Goal: Book appointment/travel/reservation

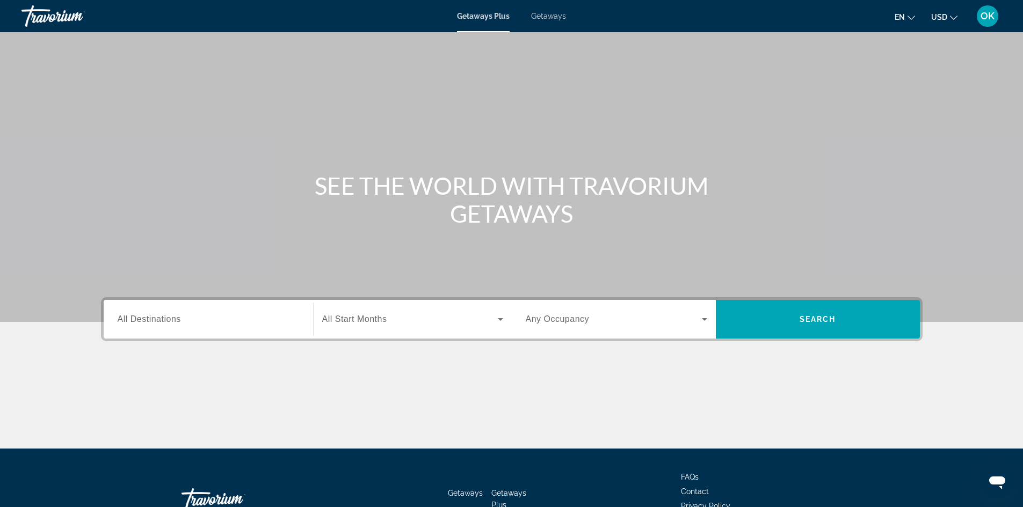
click at [185, 326] on div "Search widget" at bounding box center [208, 319] width 181 height 31
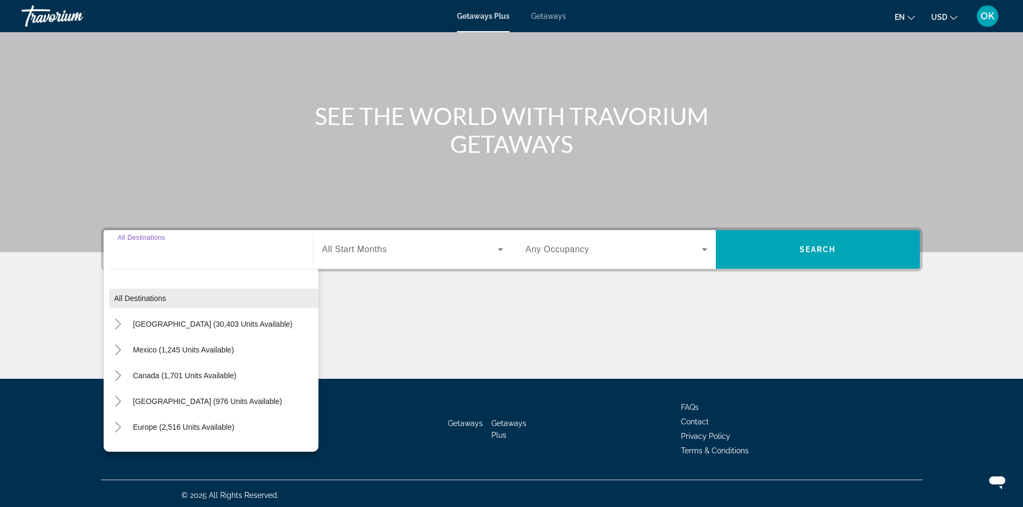
scroll to position [73, 0]
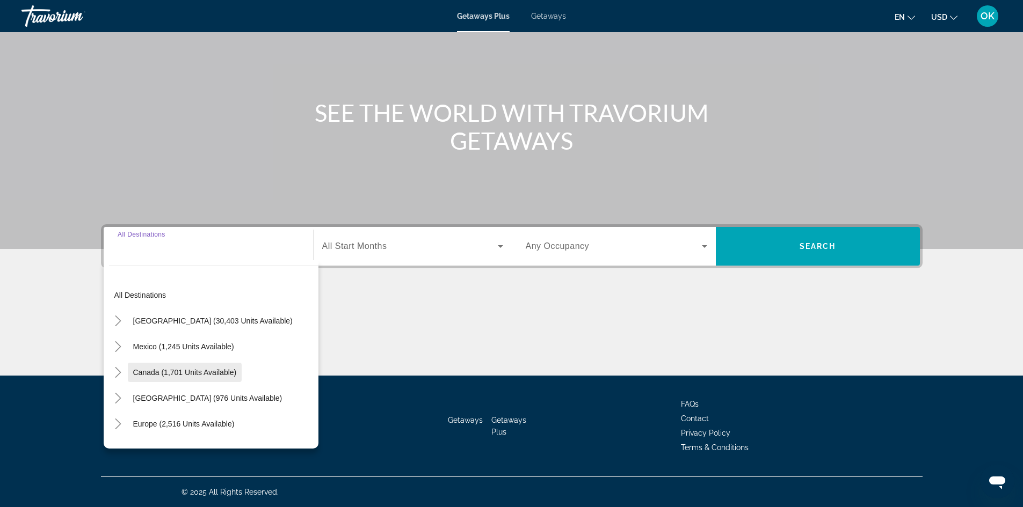
click at [193, 372] on span "Canada (1,701 units available)" at bounding box center [185, 372] width 104 height 9
type input "**********"
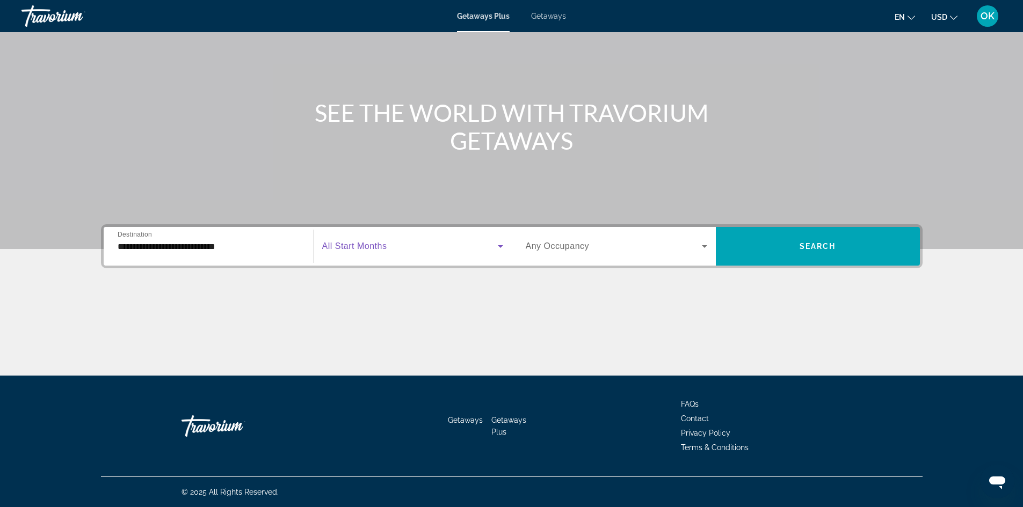
click at [415, 249] on span "Search widget" at bounding box center [410, 246] width 176 height 13
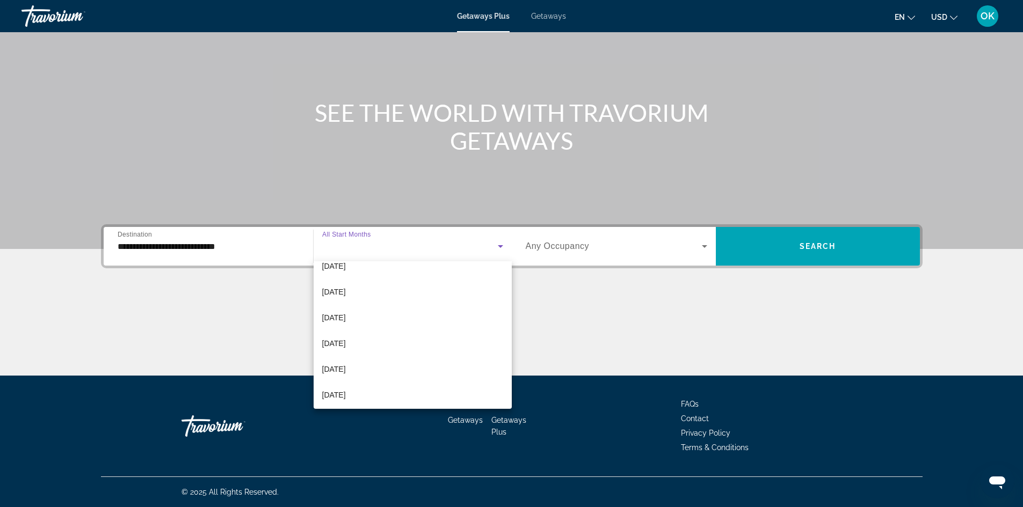
scroll to position [0, 0]
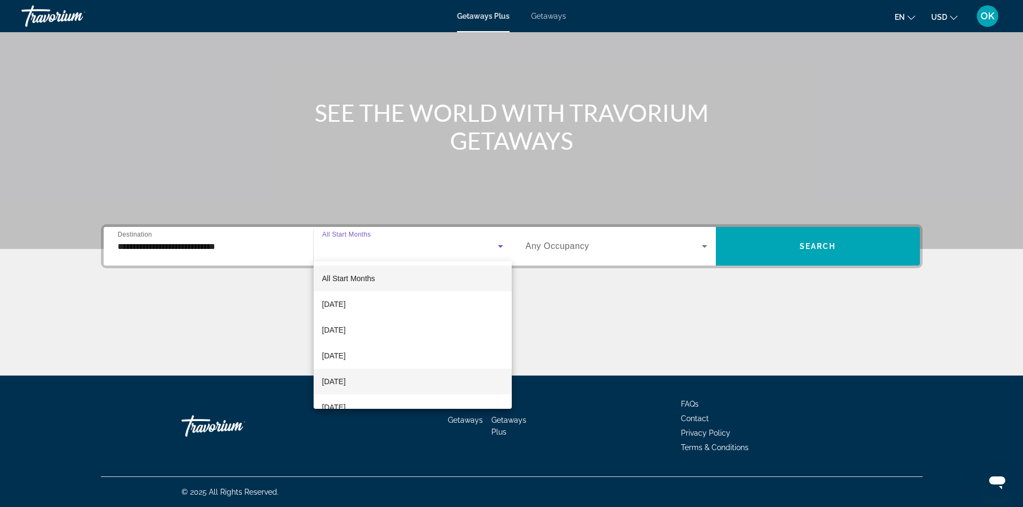
click at [377, 379] on mat-option "[DATE]" at bounding box center [412, 382] width 198 height 26
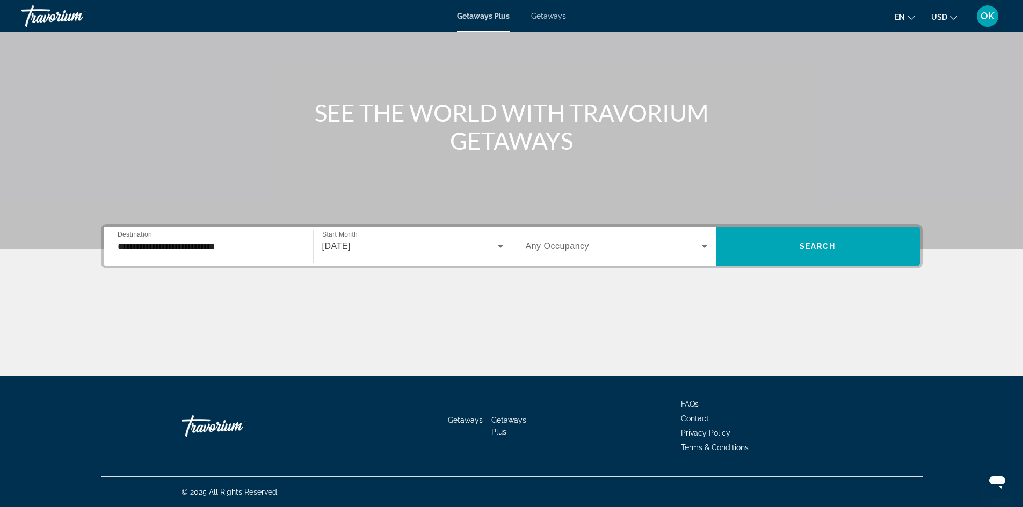
click at [632, 260] on div "Search widget" at bounding box center [616, 246] width 181 height 30
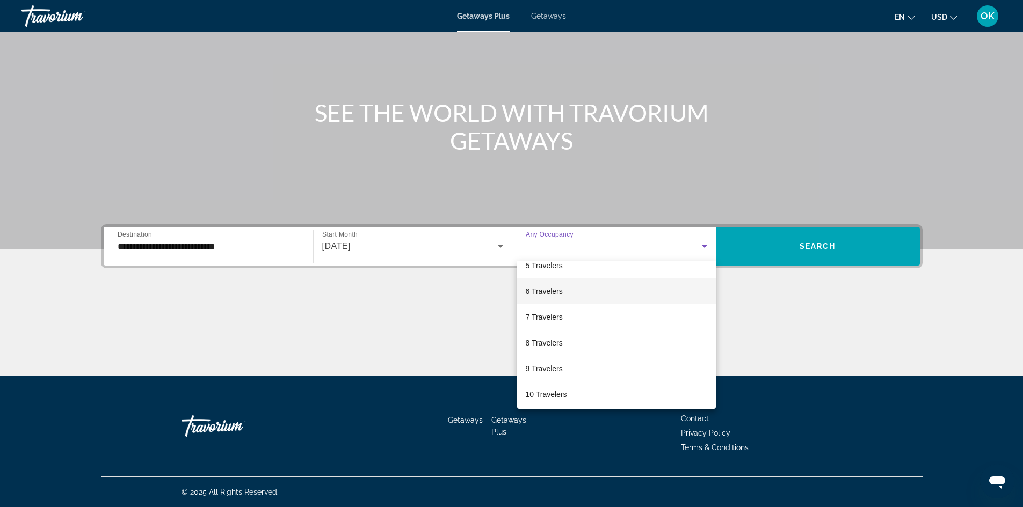
scroll to position [119, 0]
click at [579, 291] on mat-option "6 Travelers" at bounding box center [616, 289] width 199 height 26
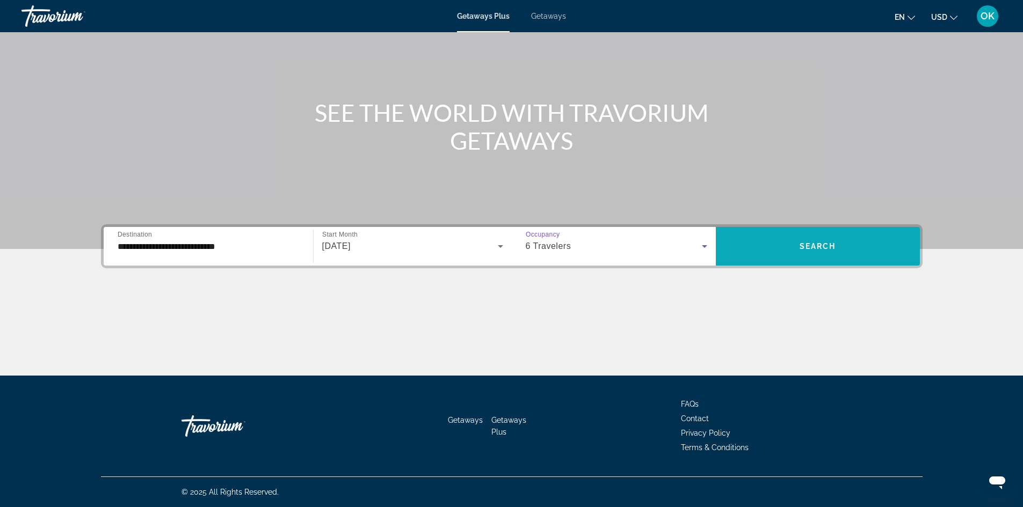
click at [867, 248] on span "Search widget" at bounding box center [818, 246] width 204 height 26
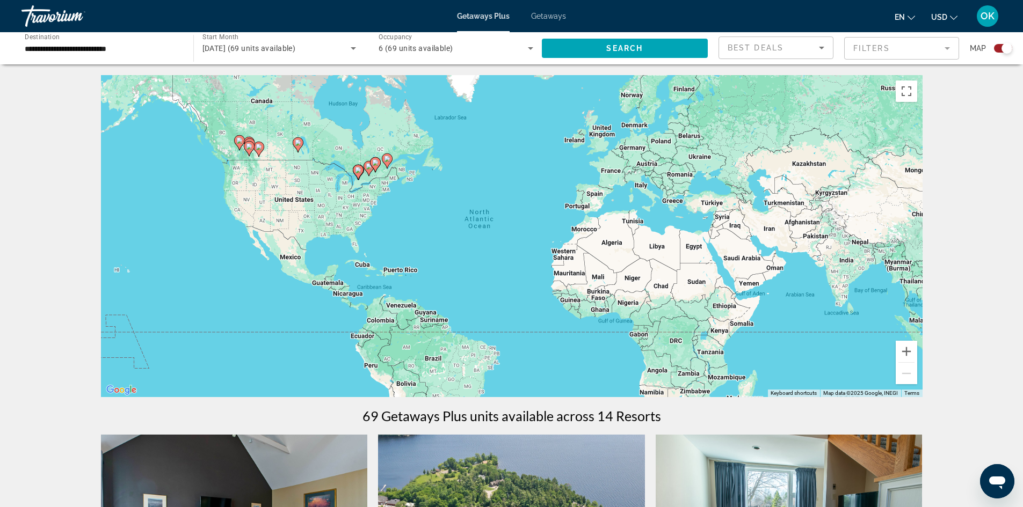
click at [995, 49] on div "Search widget" at bounding box center [1003, 48] width 18 height 9
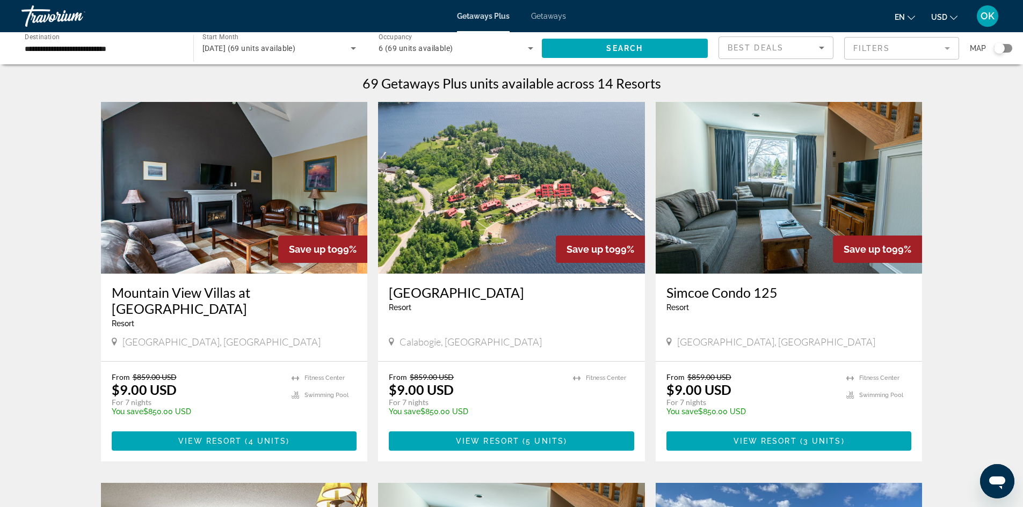
click at [156, 188] on img "Main content" at bounding box center [234, 188] width 267 height 172
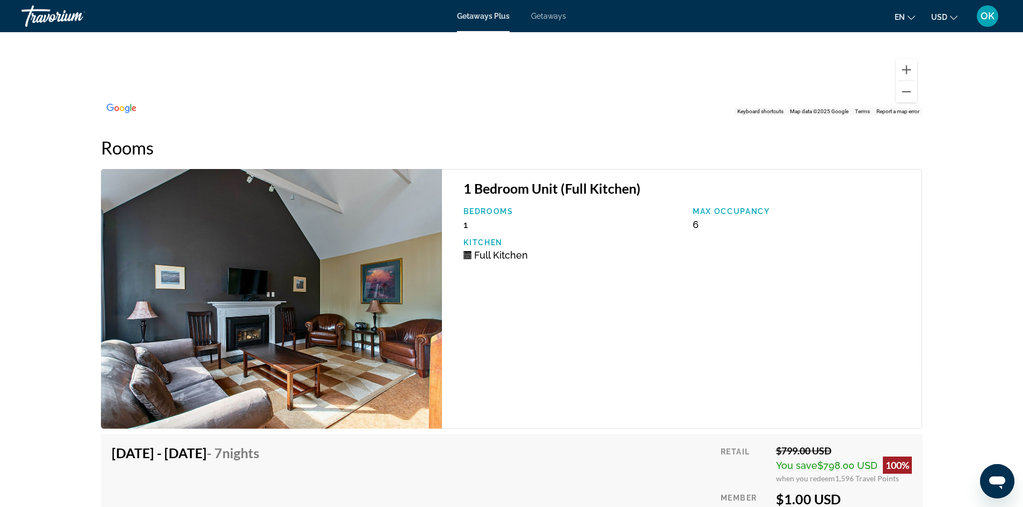
scroll to position [1771, 0]
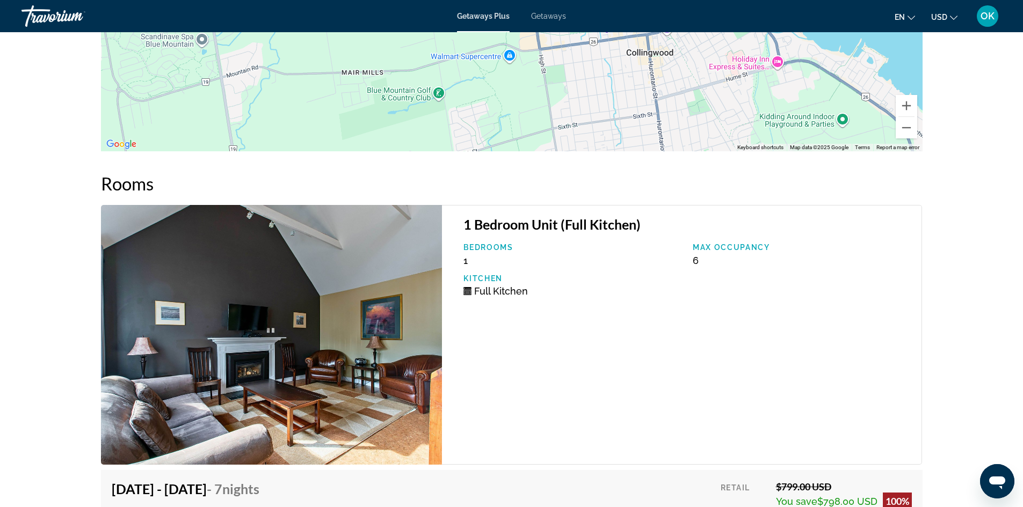
click at [939, 12] on button "USD USD ($) MXN (Mex$) CAD (Can$) GBP (£) EUR (€) AUD (A$) NZD (NZ$) CNY (CN¥)" at bounding box center [944, 17] width 26 height 16
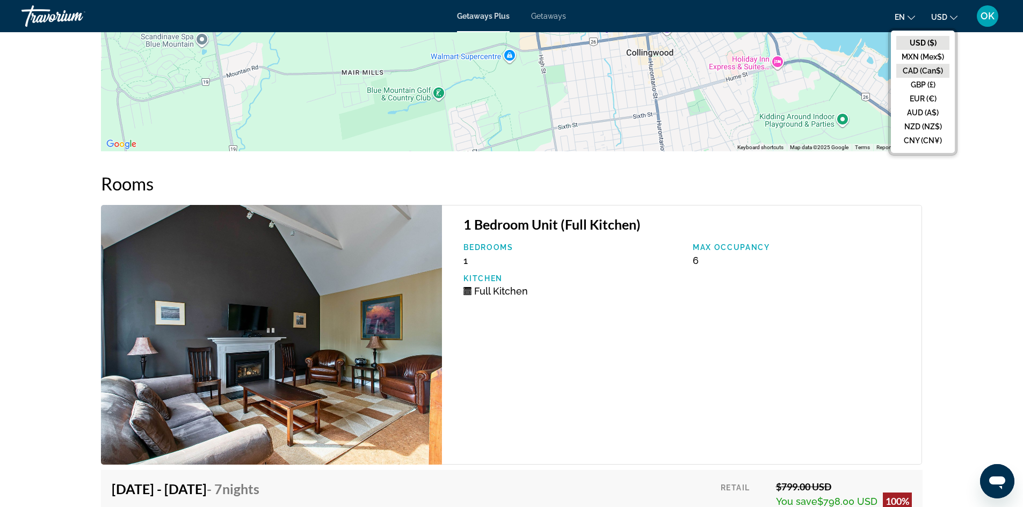
click at [929, 70] on button "CAD (Can$)" at bounding box center [922, 71] width 53 height 14
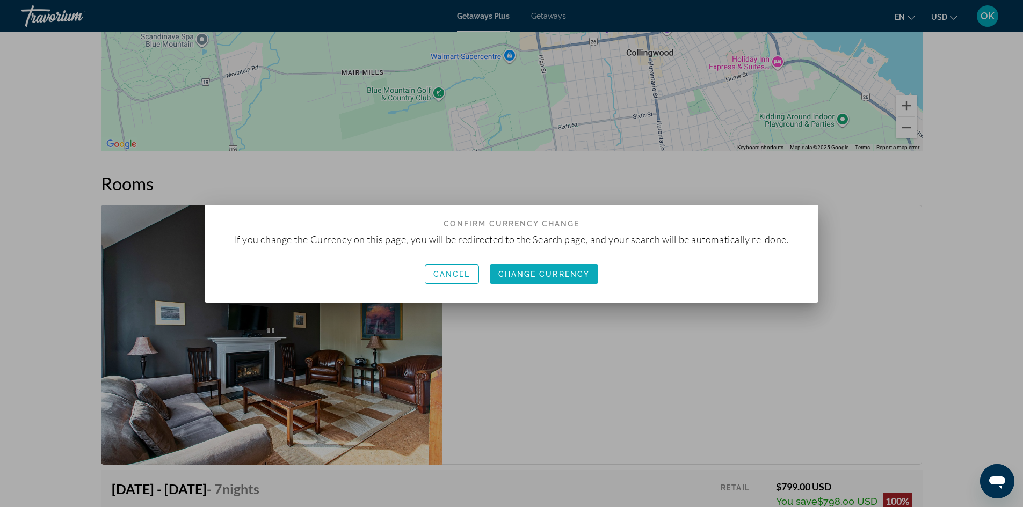
click at [535, 281] on span "button" at bounding box center [544, 274] width 109 height 26
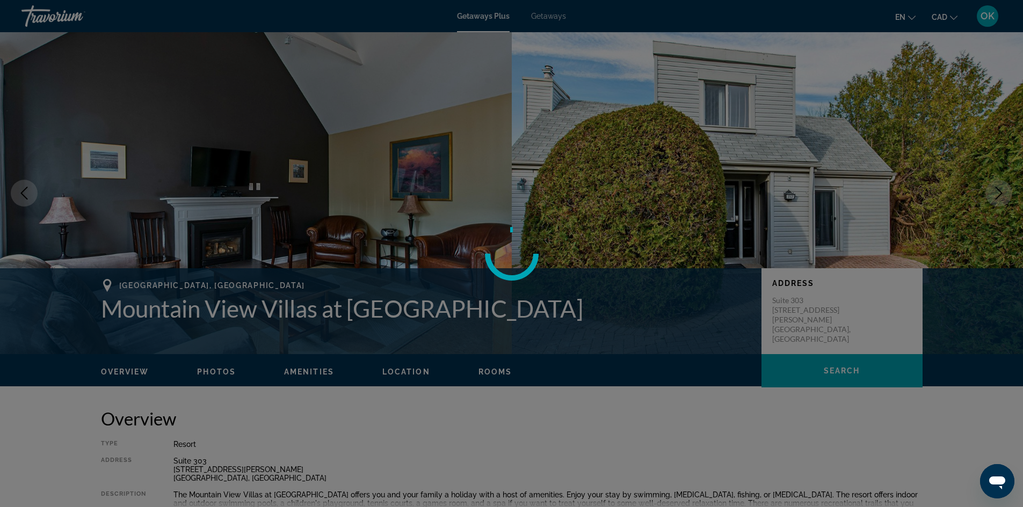
scroll to position [1771, 0]
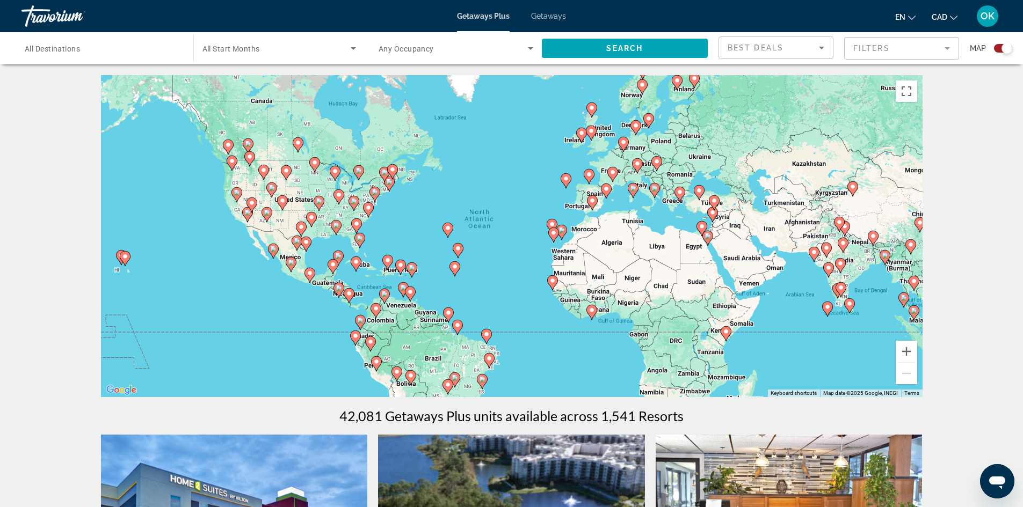
click at [269, 50] on span "Search widget" at bounding box center [276, 48] width 149 height 13
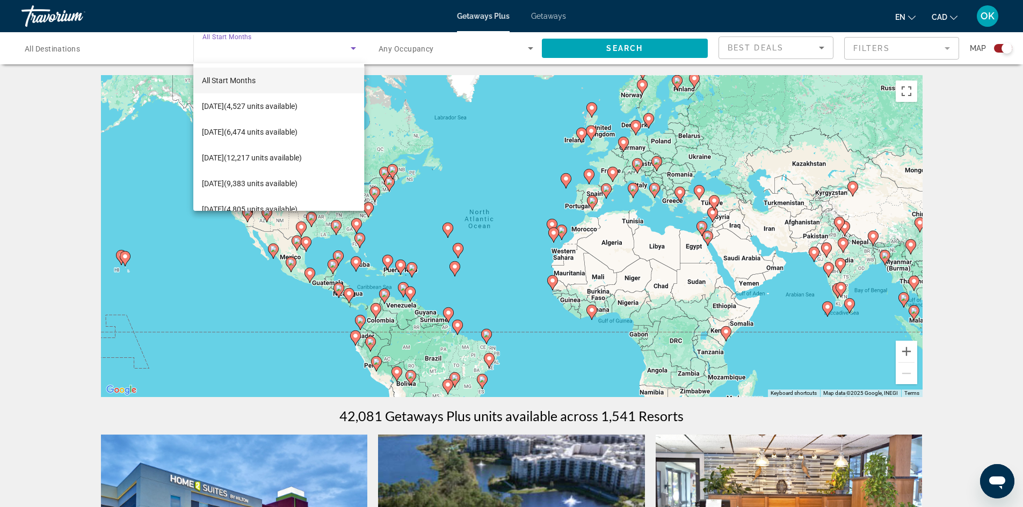
click at [129, 48] on div at bounding box center [511, 253] width 1023 height 507
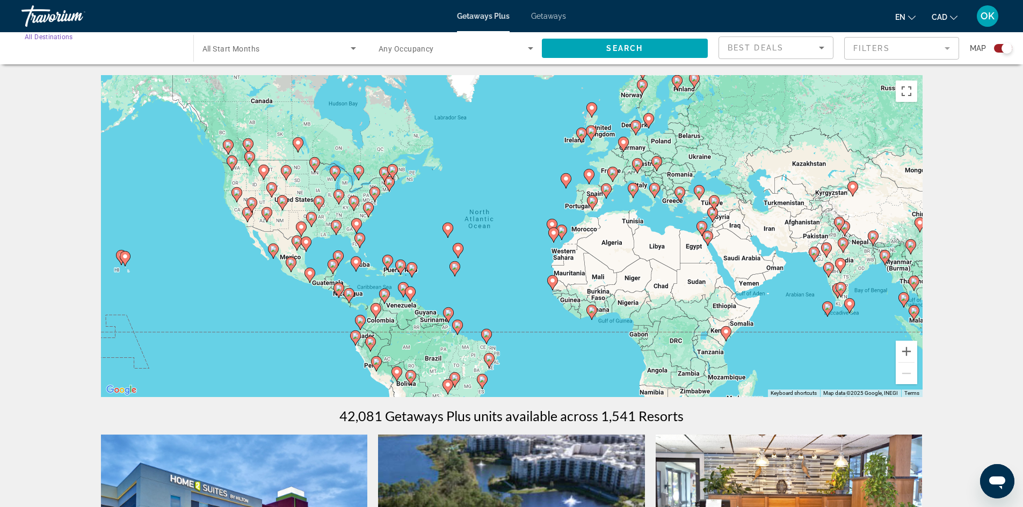
click at [93, 48] on input "Destination All Destinations" at bounding box center [102, 48] width 155 height 13
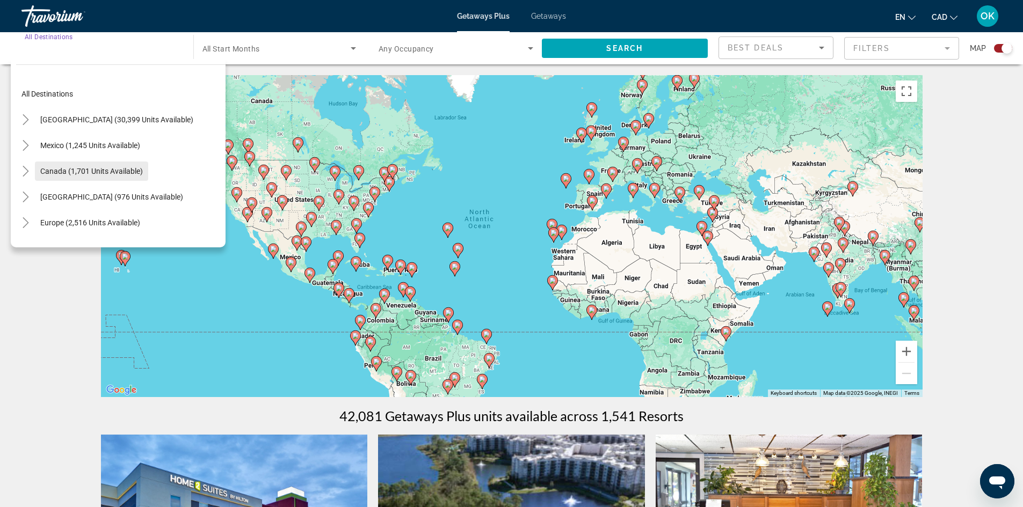
click at [115, 173] on span "Canada (1,701 units available)" at bounding box center [91, 171] width 103 height 9
type input "**********"
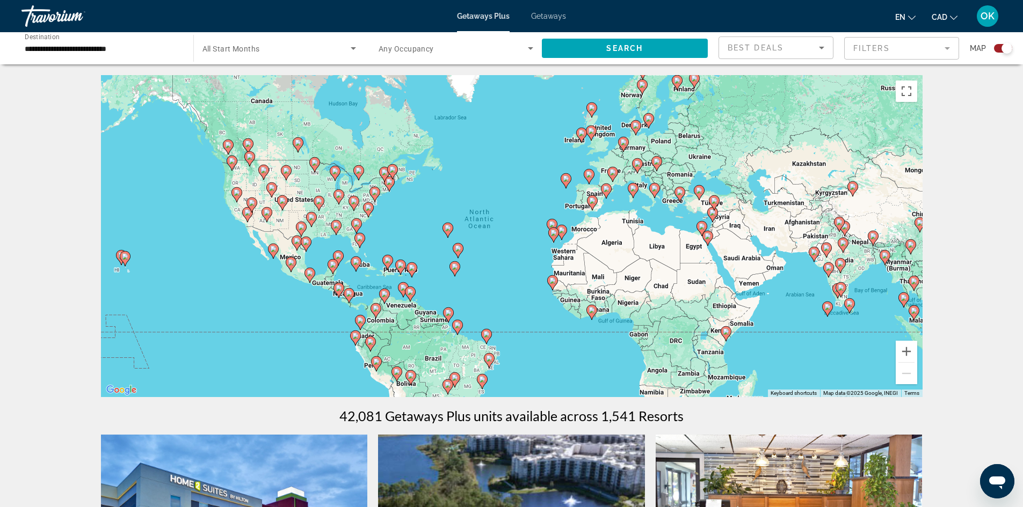
click at [239, 52] on span "All Start Months" at bounding box center [230, 49] width 57 height 9
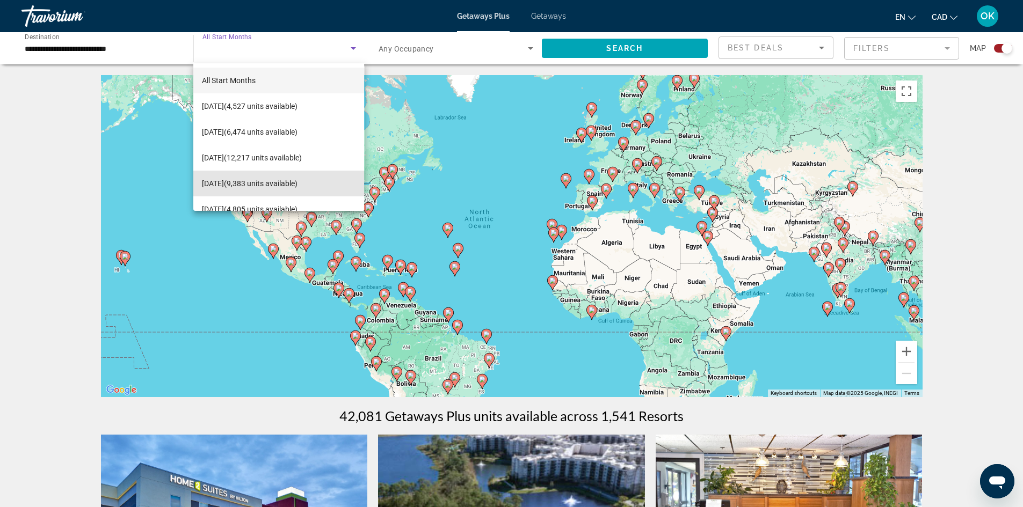
drag, startPoint x: 288, startPoint y: 185, endPoint x: 351, endPoint y: 144, distance: 74.9
click at [288, 185] on span "[DATE] (9,383 units available)" at bounding box center [250, 183] width 96 height 13
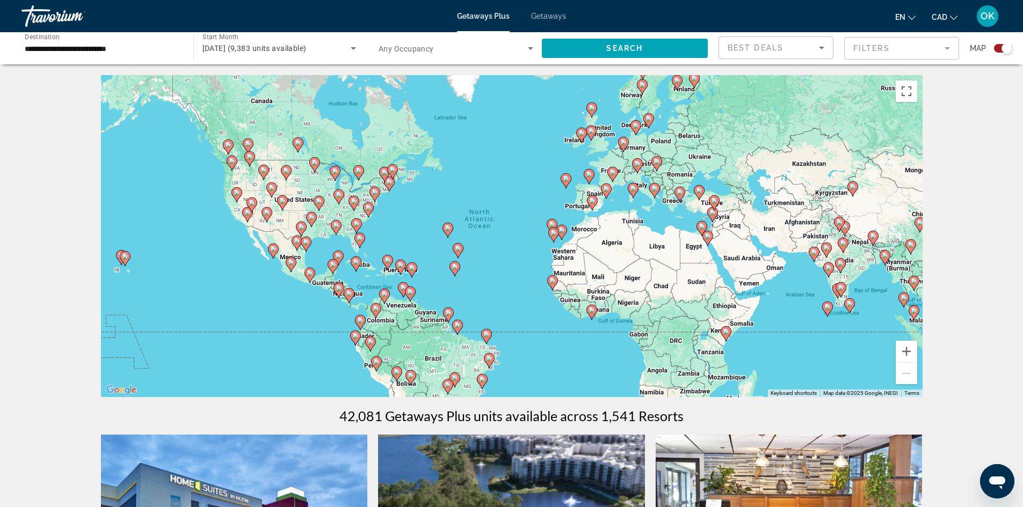
click at [432, 47] on span "Any Occupancy" at bounding box center [405, 49] width 55 height 9
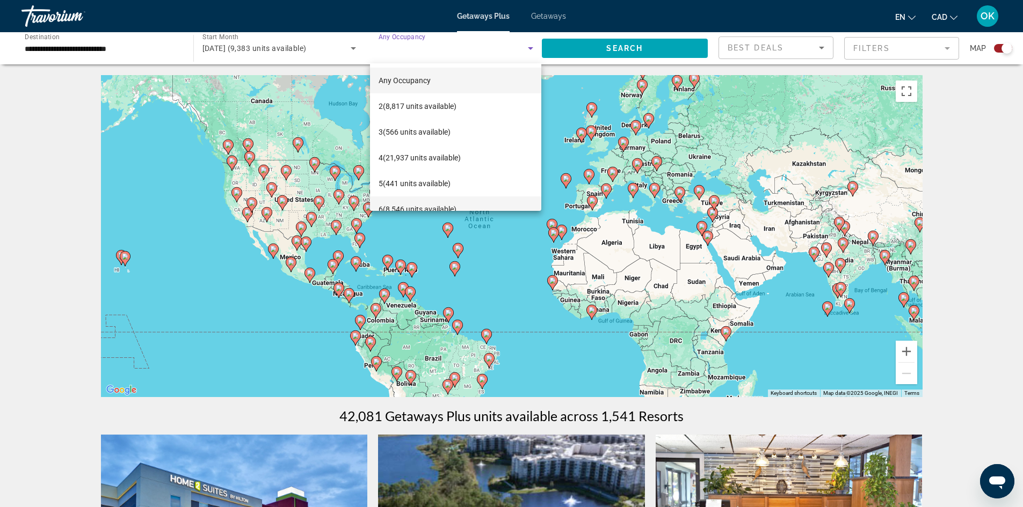
click at [453, 199] on mat-option "6 (8,546 units available)" at bounding box center [455, 209] width 171 height 26
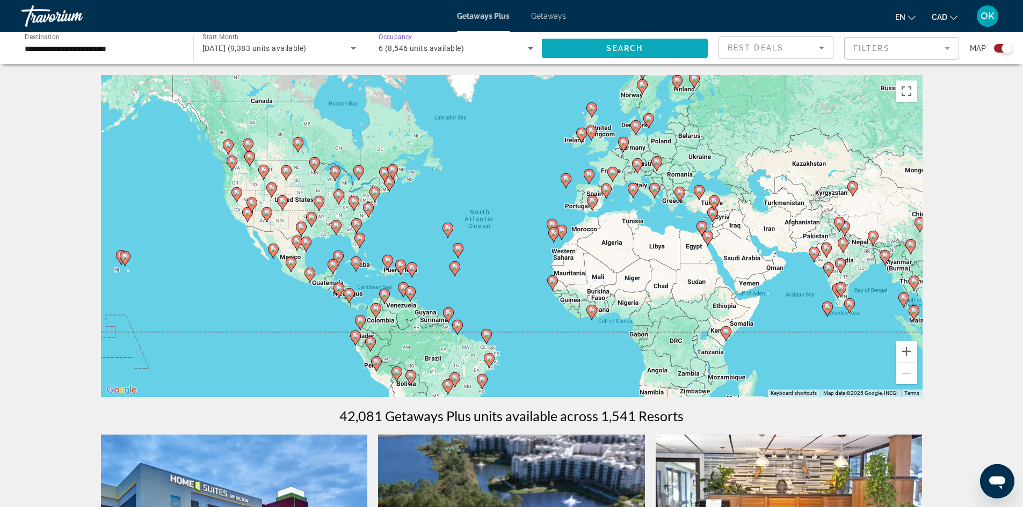
click at [684, 45] on span "Search widget" at bounding box center [625, 48] width 166 height 26
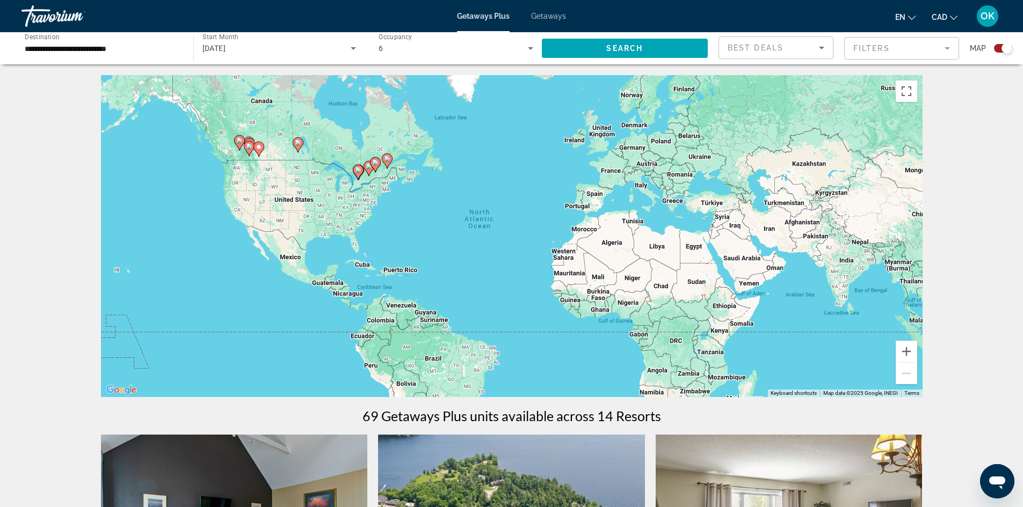
click at [1009, 44] on div "Search widget" at bounding box center [1006, 48] width 11 height 11
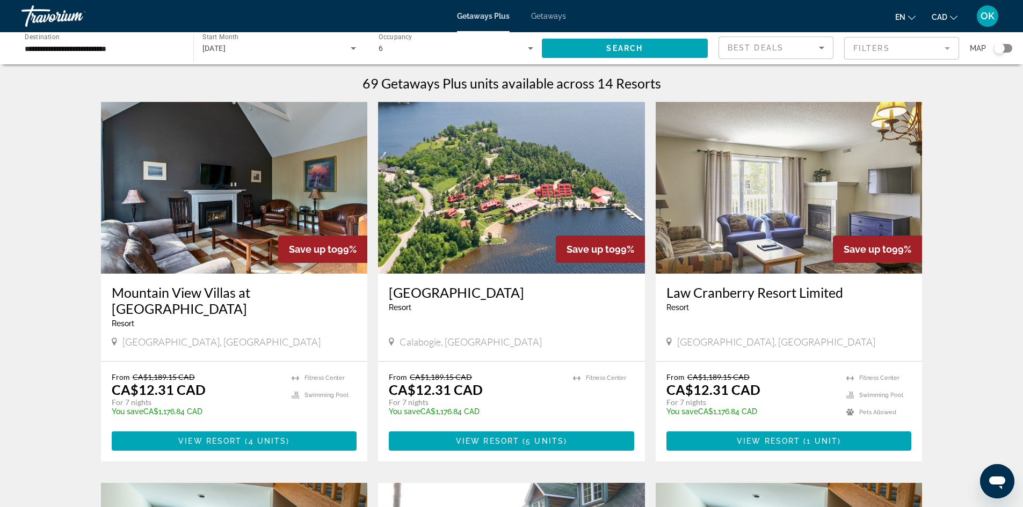
click at [284, 209] on img "Main content" at bounding box center [234, 188] width 267 height 172
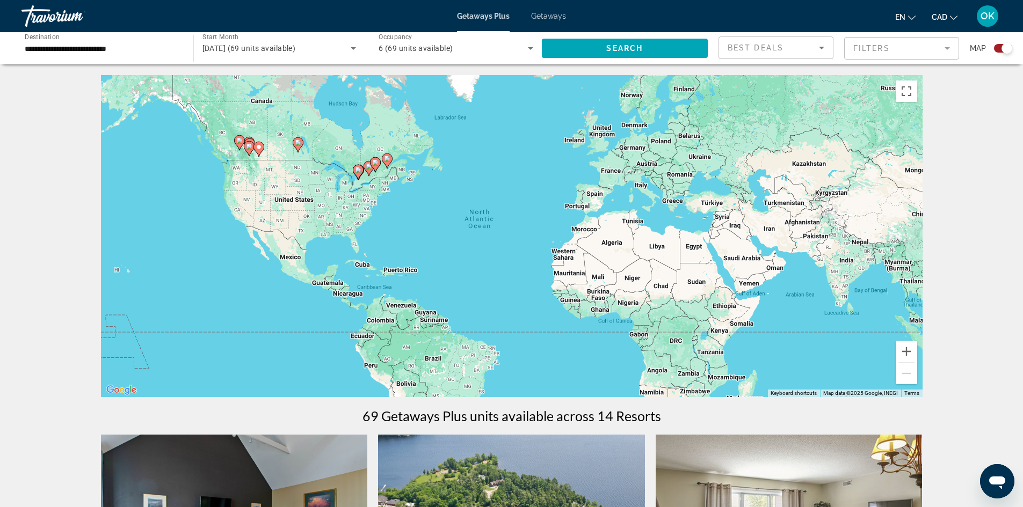
click at [998, 41] on div "Map" at bounding box center [990, 49] width 42 height 24
click at [996, 50] on div "Search widget" at bounding box center [1003, 48] width 18 height 9
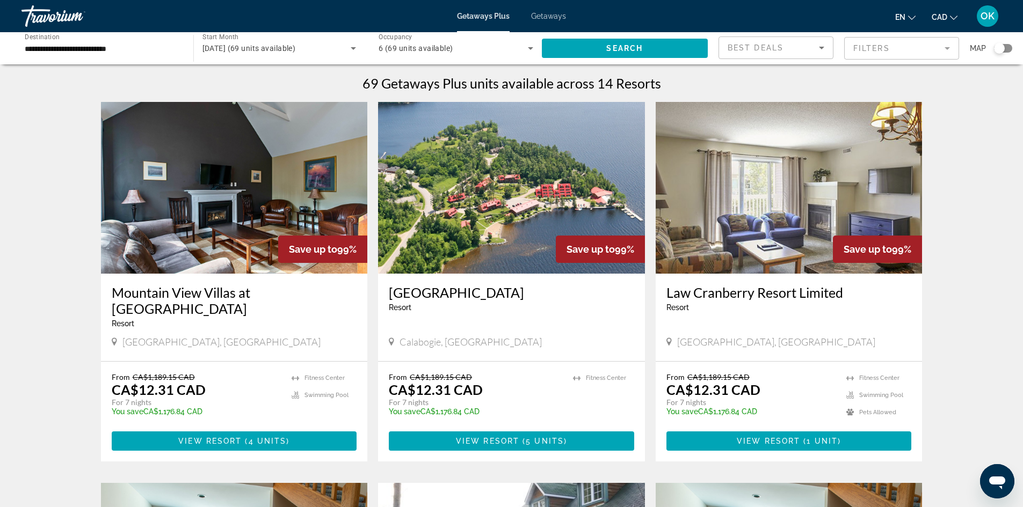
click at [525, 222] on img "Main content" at bounding box center [511, 188] width 267 height 172
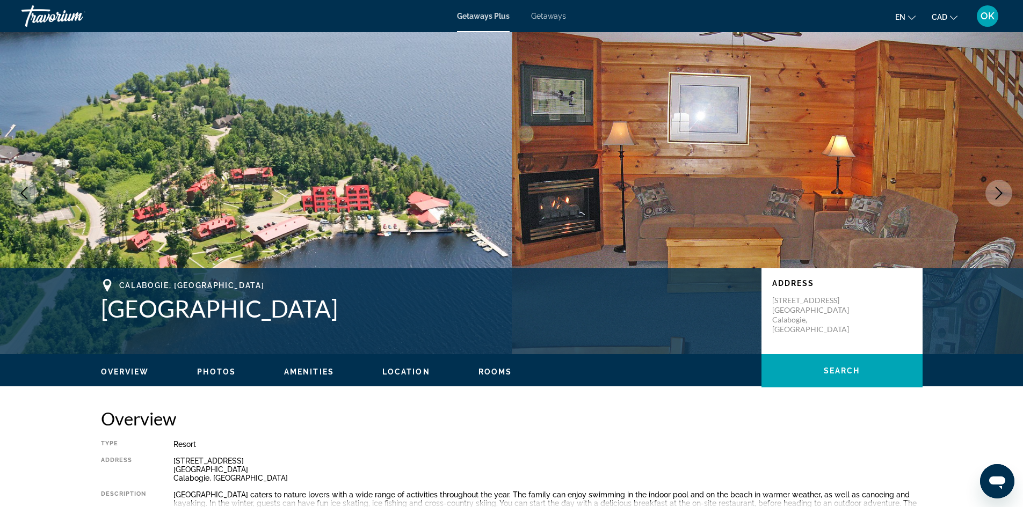
scroll to position [197, 0]
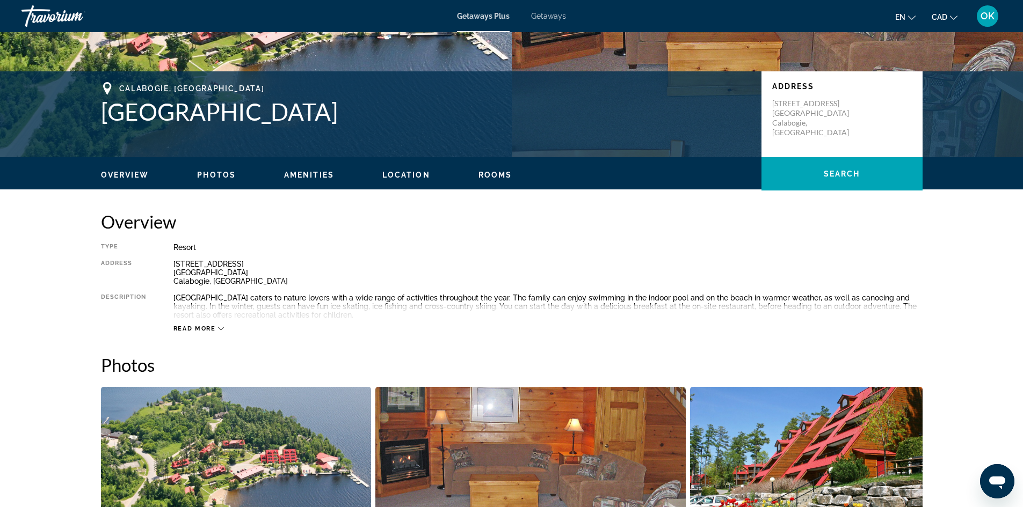
click at [214, 325] on span "Read more" at bounding box center [194, 328] width 42 height 7
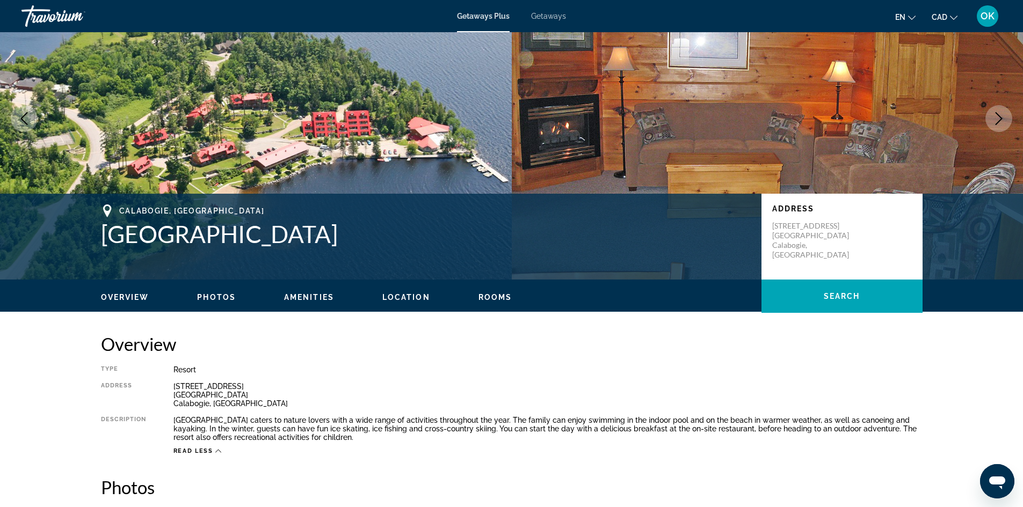
scroll to position [0, 0]
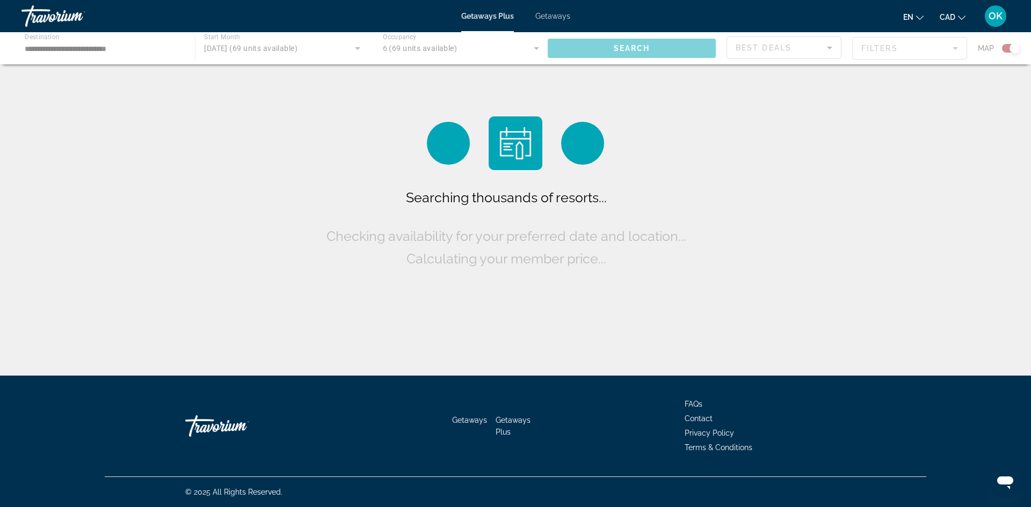
click at [266, 45] on div "Main content" at bounding box center [515, 48] width 1031 height 32
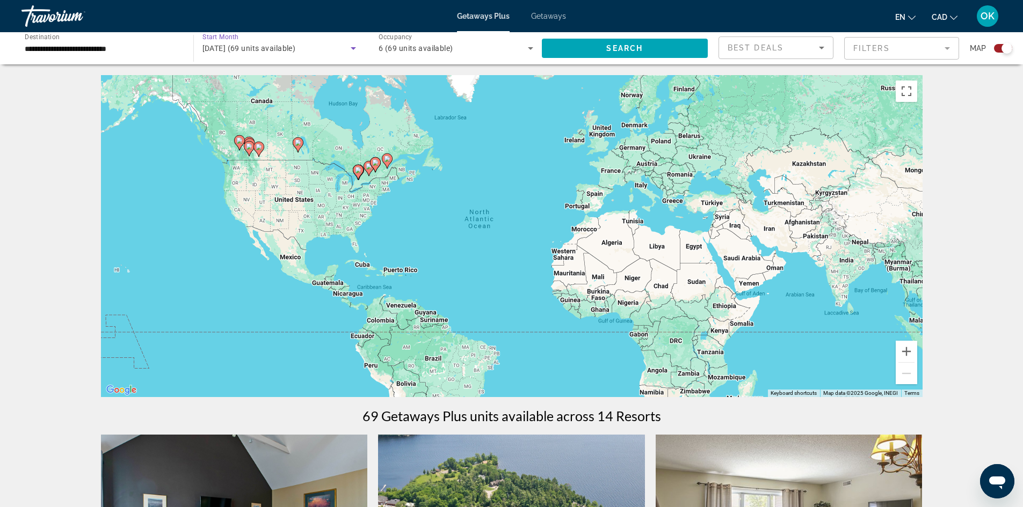
click at [349, 47] on icon "Search widget" at bounding box center [353, 48] width 13 height 13
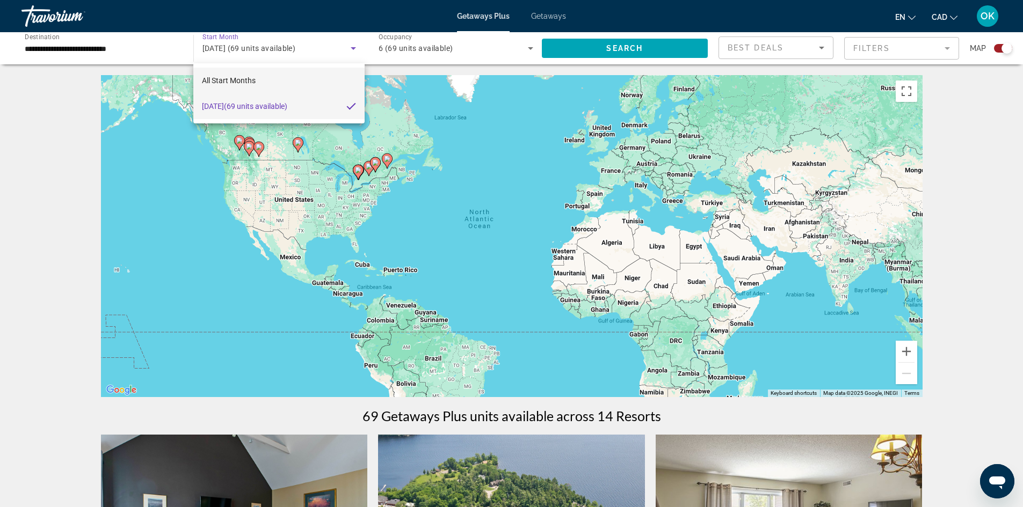
click at [249, 83] on span "All Start Months" at bounding box center [229, 80] width 54 height 9
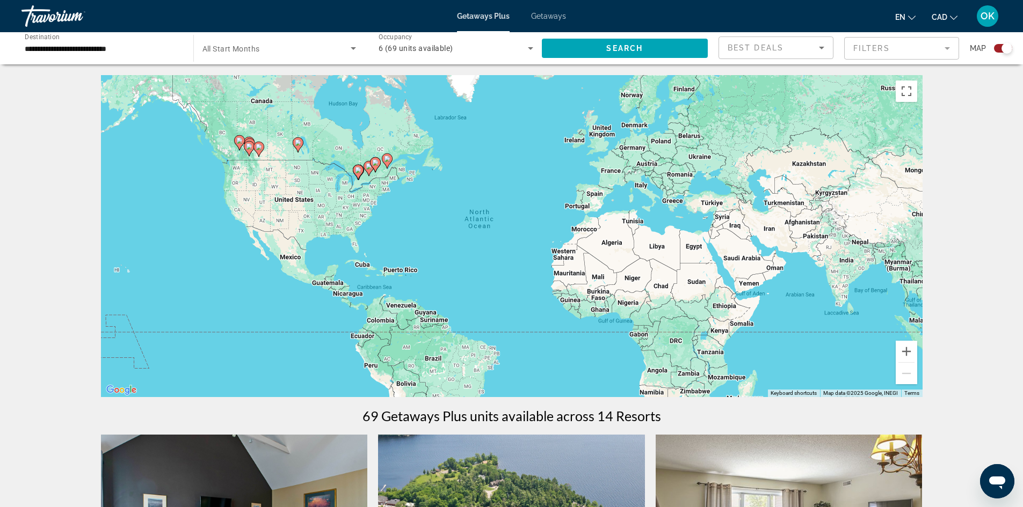
click at [252, 56] on div "Search widget" at bounding box center [279, 48] width 154 height 30
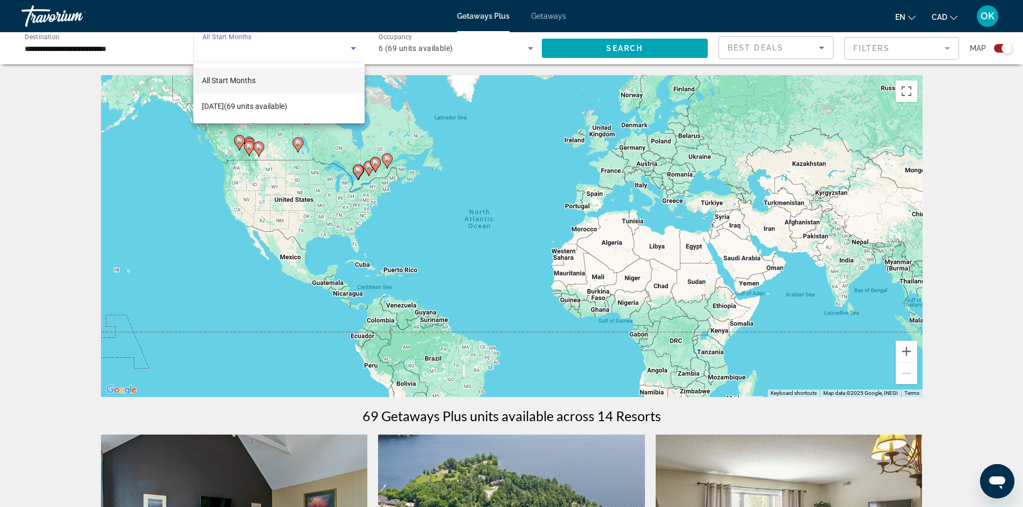
click at [76, 53] on div at bounding box center [511, 253] width 1023 height 507
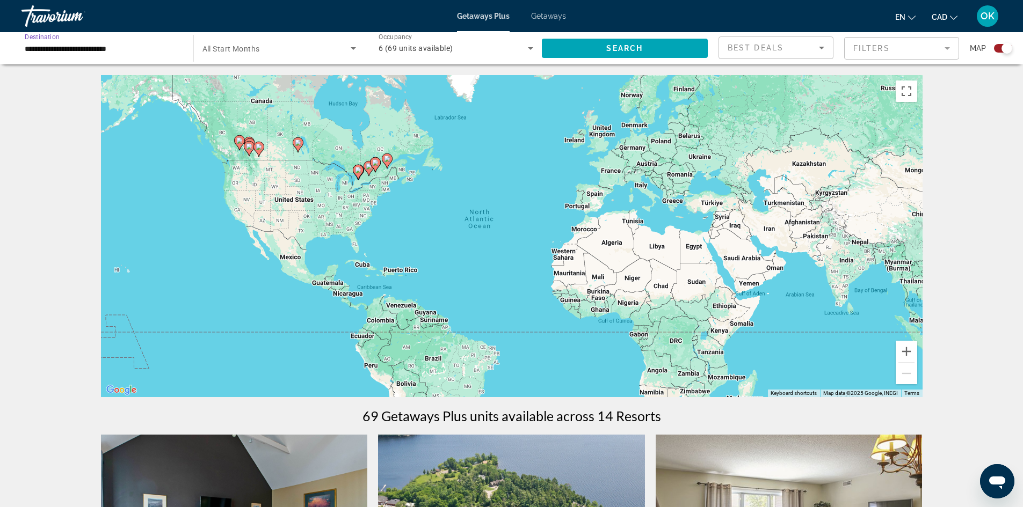
click at [75, 45] on input "**********" at bounding box center [102, 48] width 155 height 13
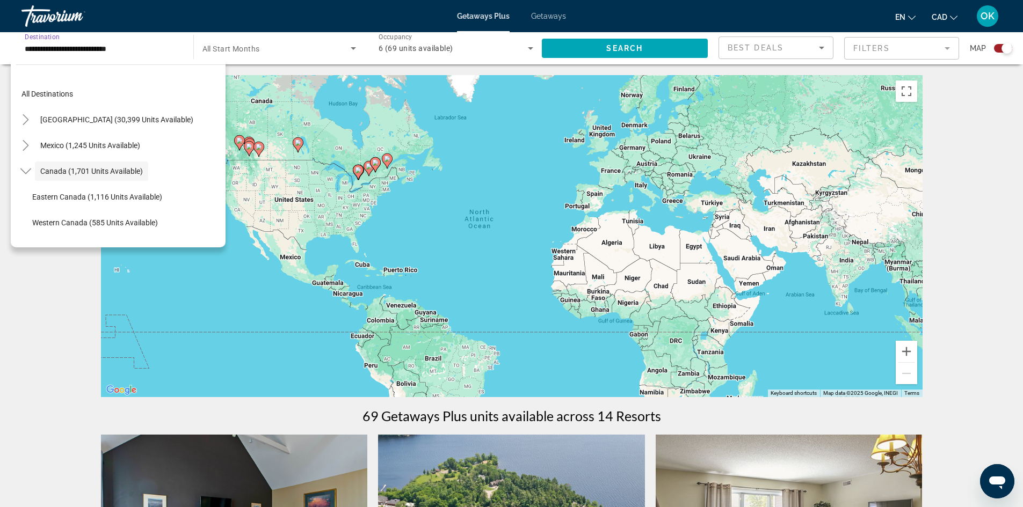
scroll to position [12, 0]
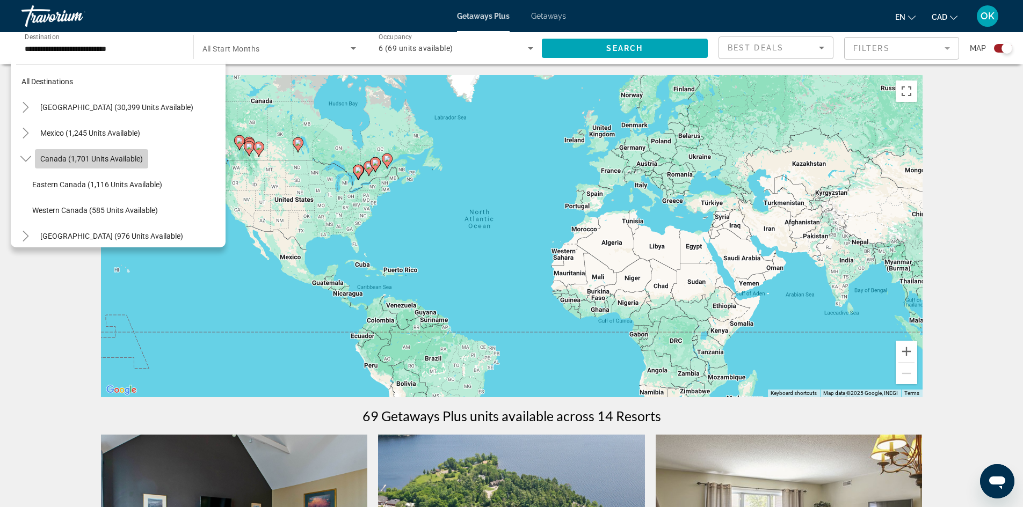
click at [92, 155] on span "Canada (1,701 units available)" at bounding box center [91, 159] width 103 height 9
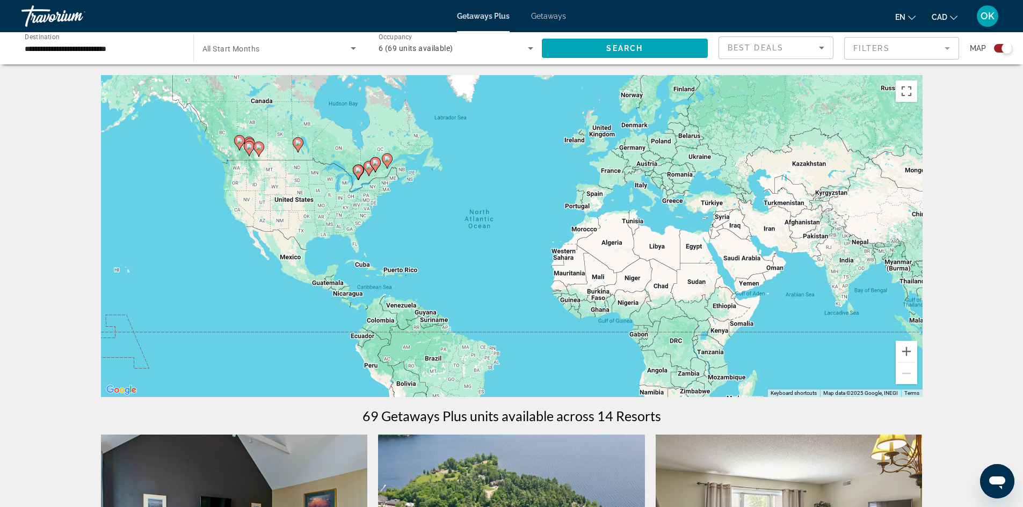
click at [233, 45] on span "All Start Months" at bounding box center [230, 49] width 57 height 9
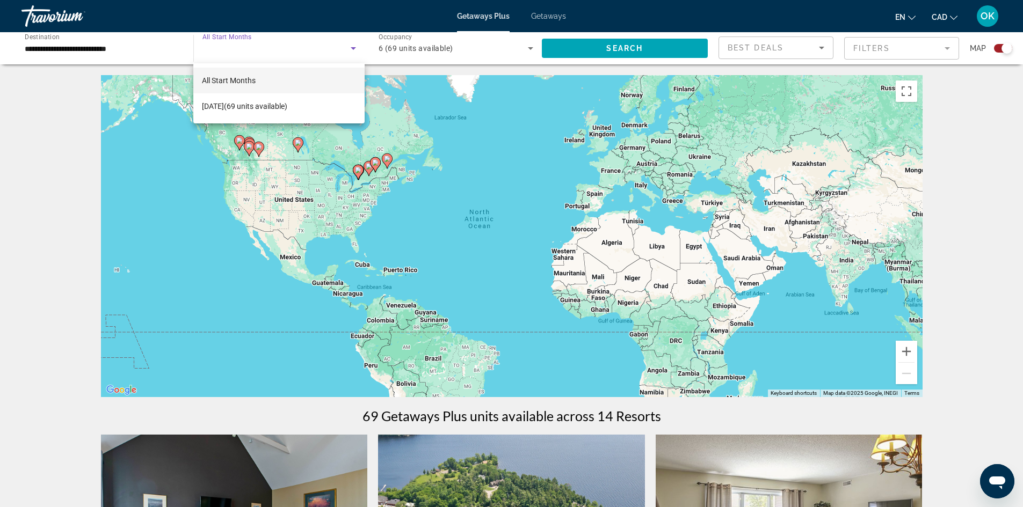
scroll to position [197, 0]
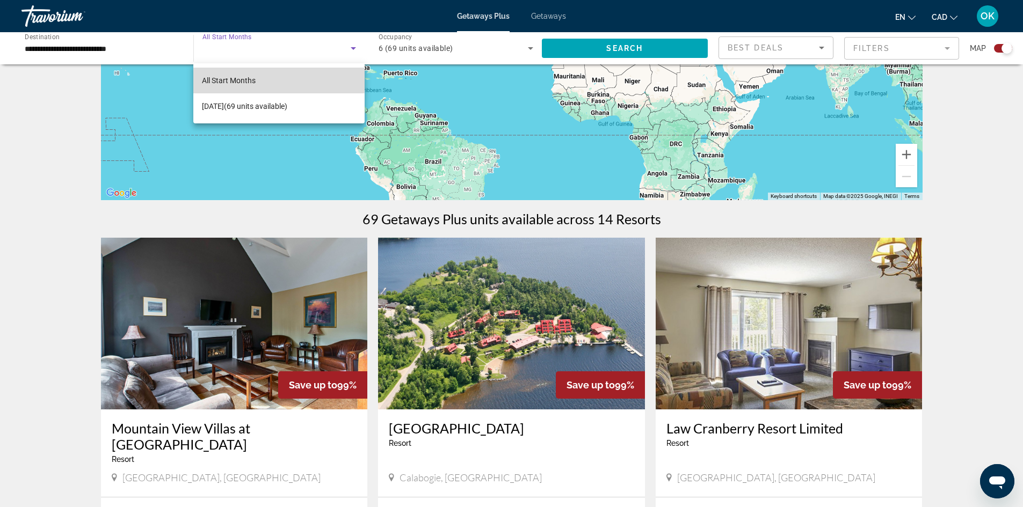
click at [267, 81] on mat-option "All Start Months" at bounding box center [278, 81] width 171 height 26
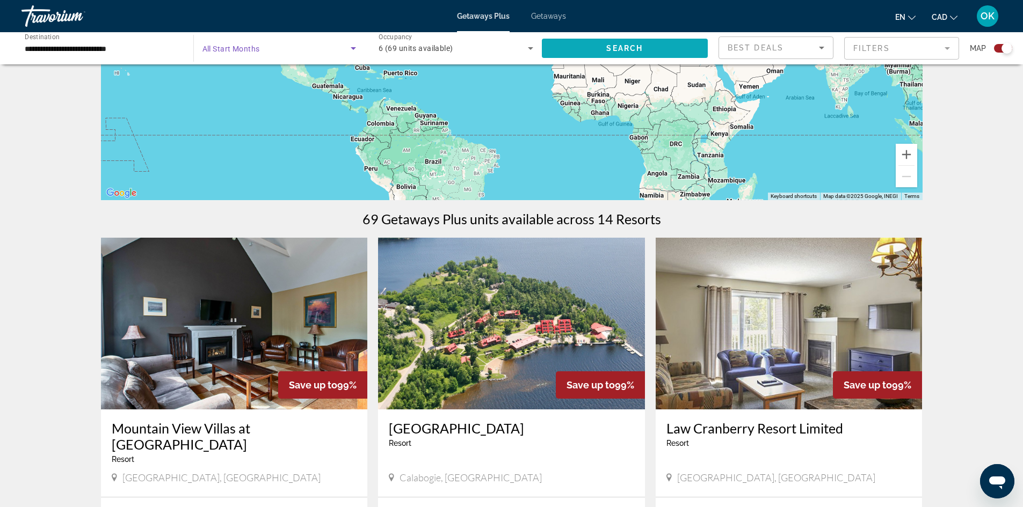
click at [624, 52] on span "Search" at bounding box center [624, 48] width 37 height 9
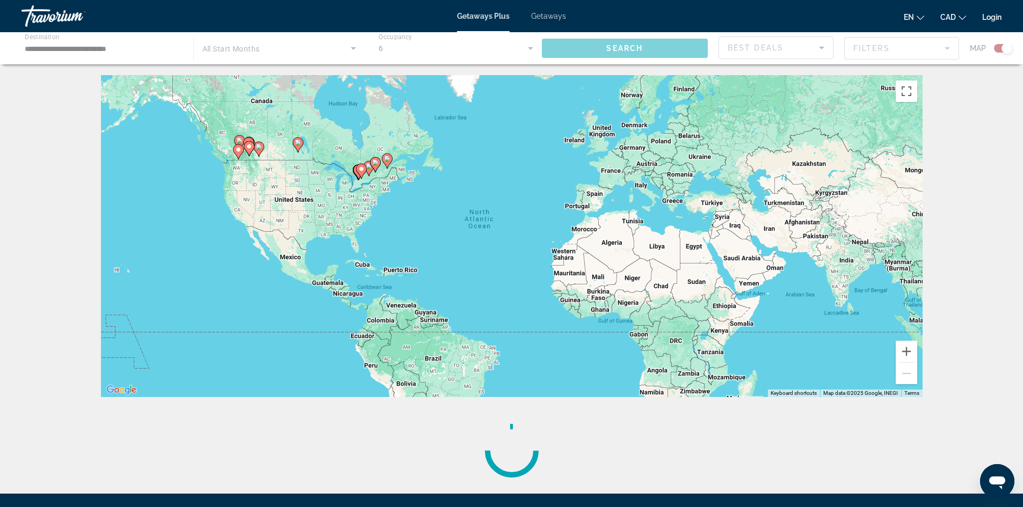
click at [671, 46] on div "Main content" at bounding box center [511, 48] width 1023 height 32
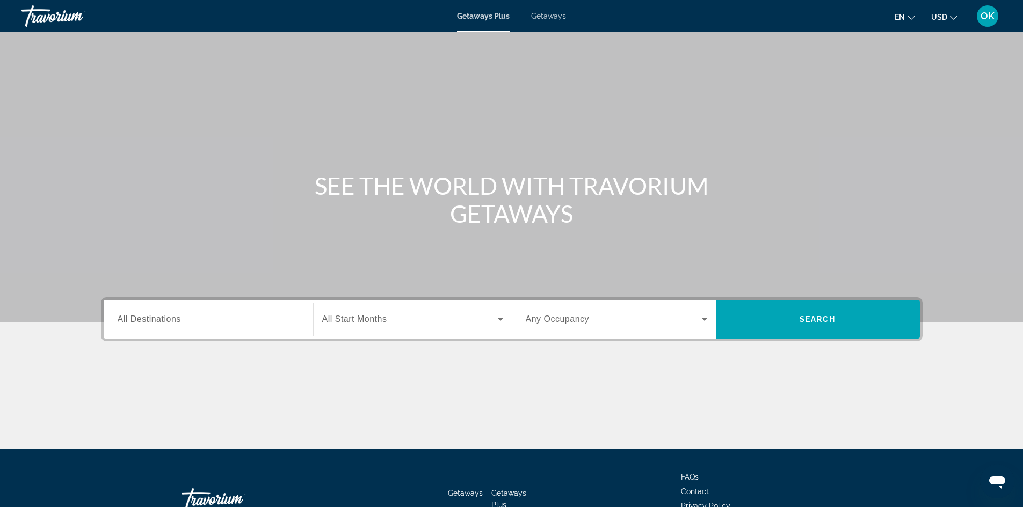
click at [183, 326] on div "Search widget" at bounding box center [208, 319] width 181 height 31
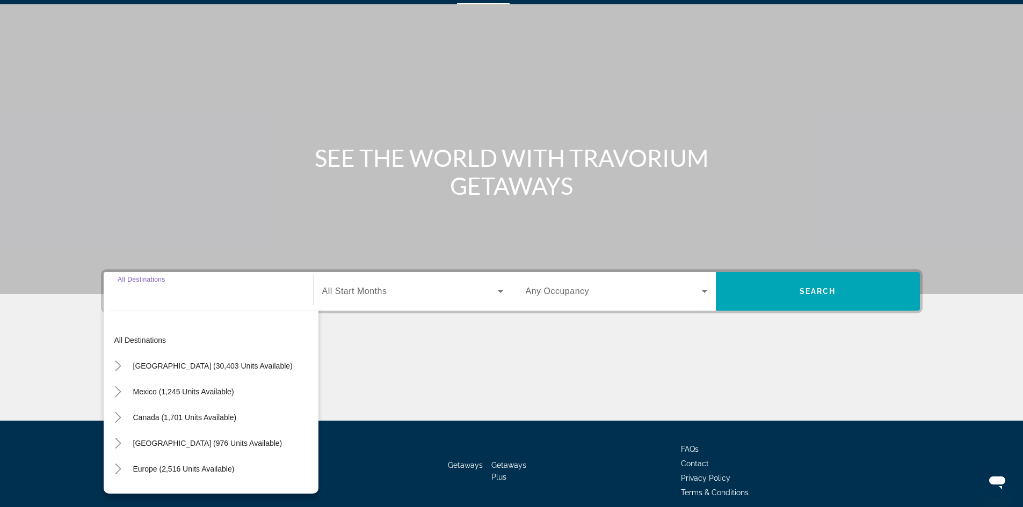
scroll to position [73, 0]
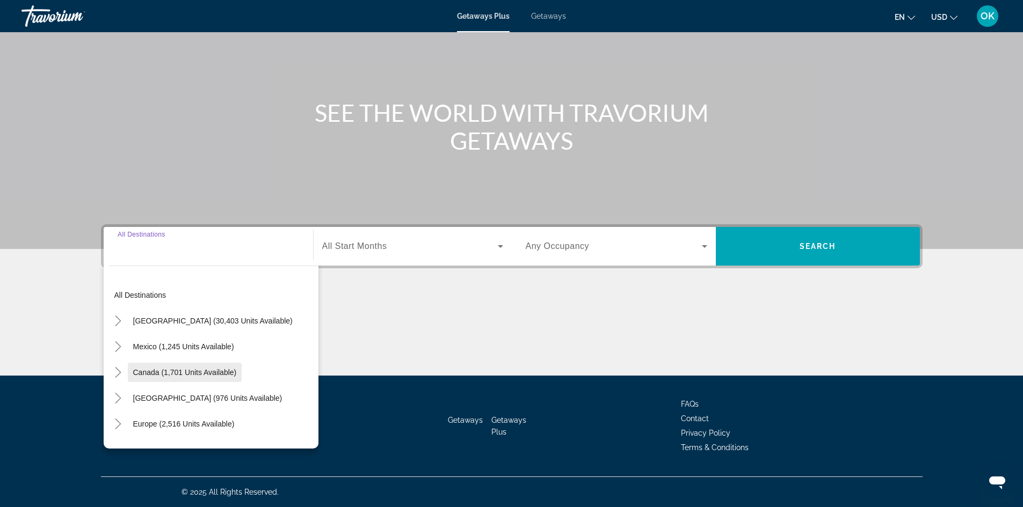
click at [218, 378] on span "Search widget" at bounding box center [185, 373] width 114 height 26
type input "**********"
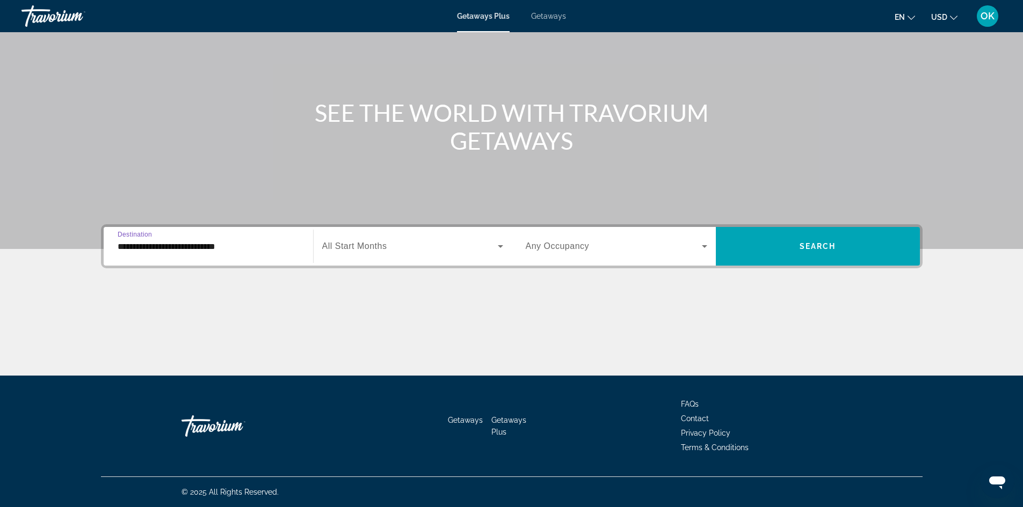
click at [384, 250] on span "All Start Months" at bounding box center [354, 246] width 65 height 9
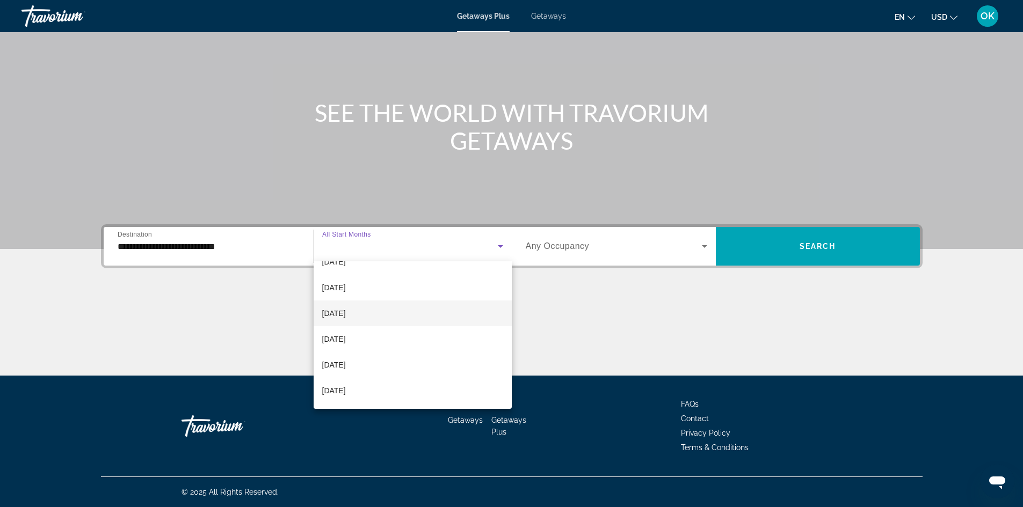
scroll to position [0, 0]
click at [384, 401] on mat-option "[DATE]" at bounding box center [412, 408] width 198 height 26
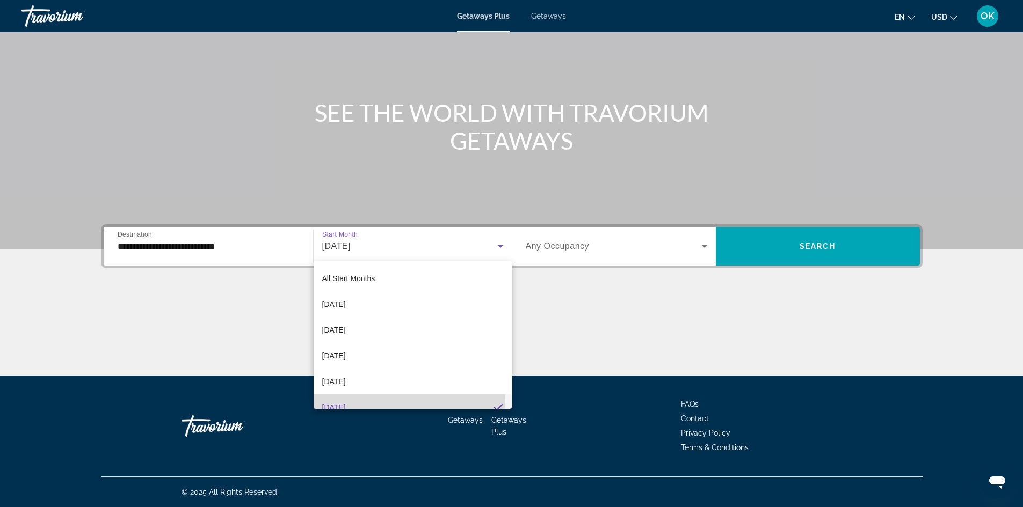
scroll to position [11, 0]
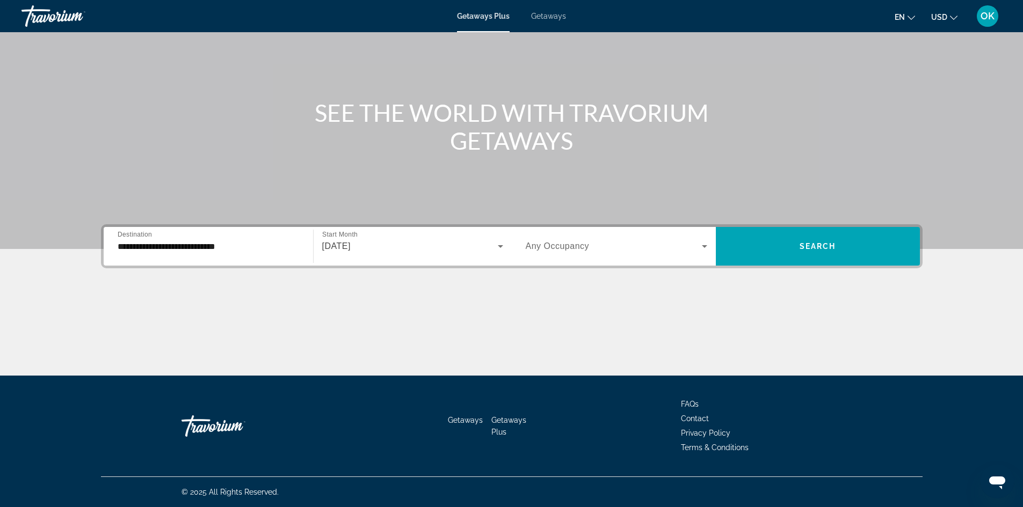
click at [570, 242] on span "Any Occupancy" at bounding box center [558, 246] width 64 height 9
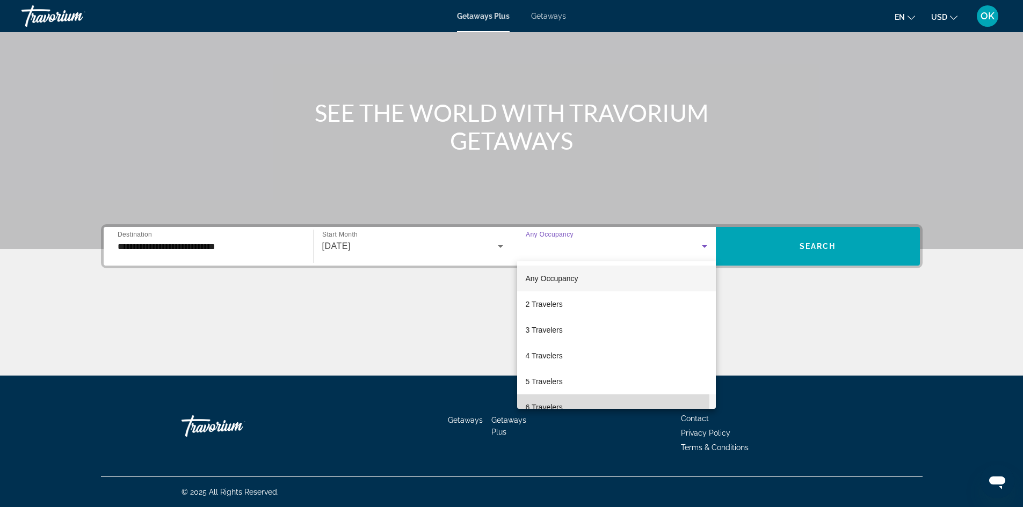
click at [605, 401] on mat-option "6 Travelers" at bounding box center [616, 408] width 199 height 26
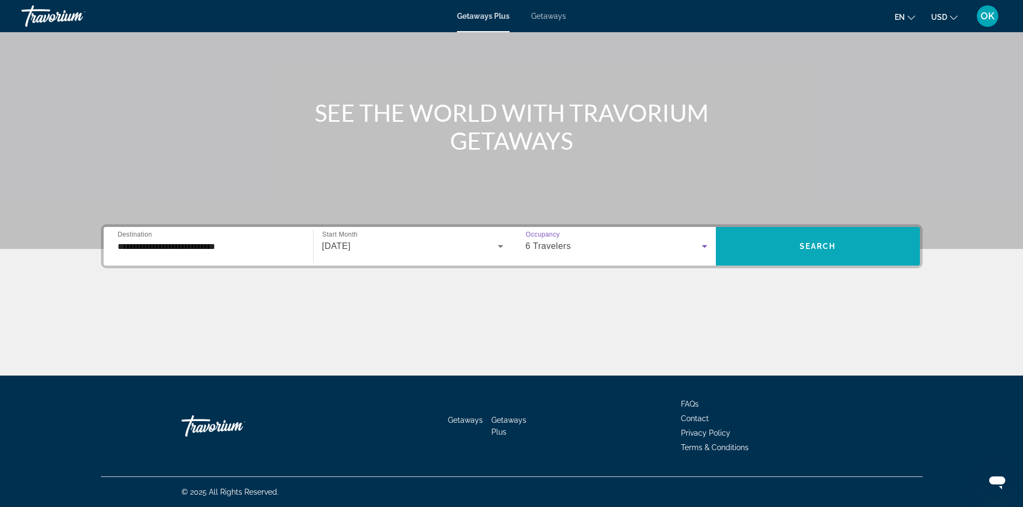
click at [859, 251] on span "Search widget" at bounding box center [818, 246] width 204 height 26
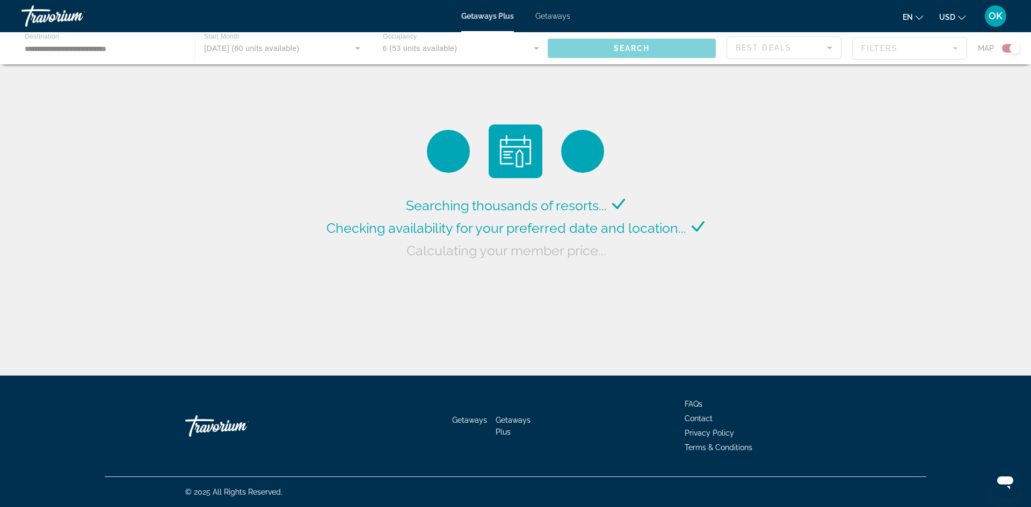
click at [949, 12] on button "USD USD ($) MXN (Mex$) CAD (Can$) GBP (£) EUR (€) AUD (A$) NZD (NZ$) CNY (CN¥)" at bounding box center [952, 17] width 26 height 16
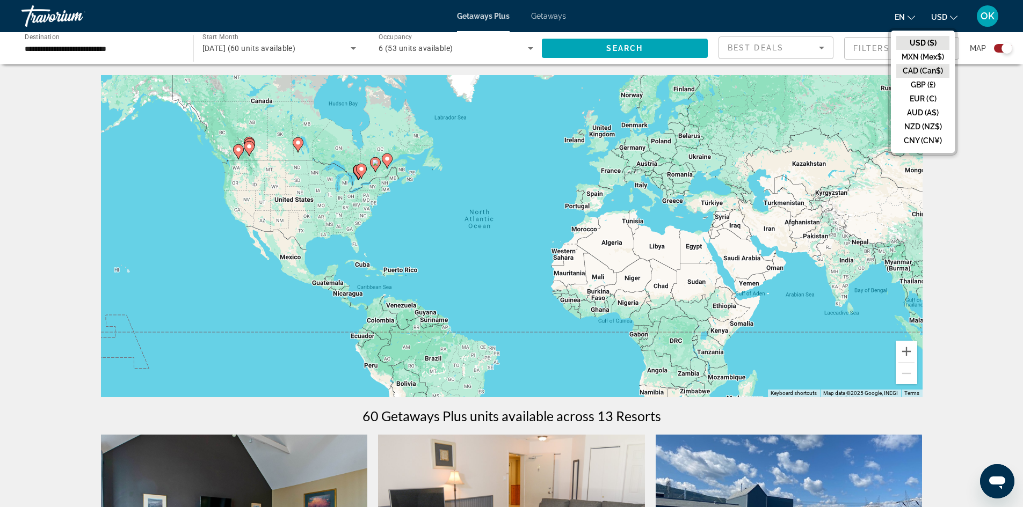
click at [942, 67] on button "CAD (Can$)" at bounding box center [922, 71] width 53 height 14
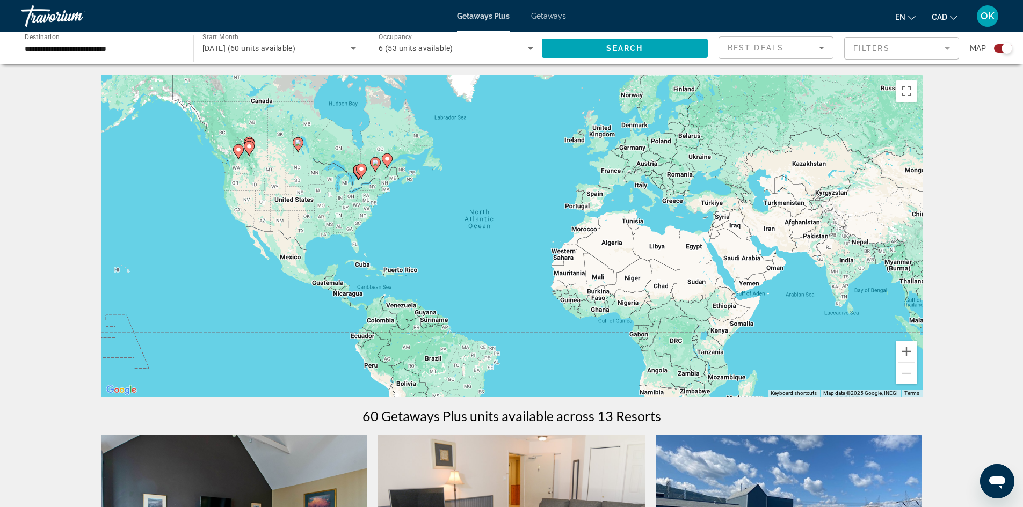
click at [1002, 48] on div "Search widget" at bounding box center [1006, 48] width 11 height 11
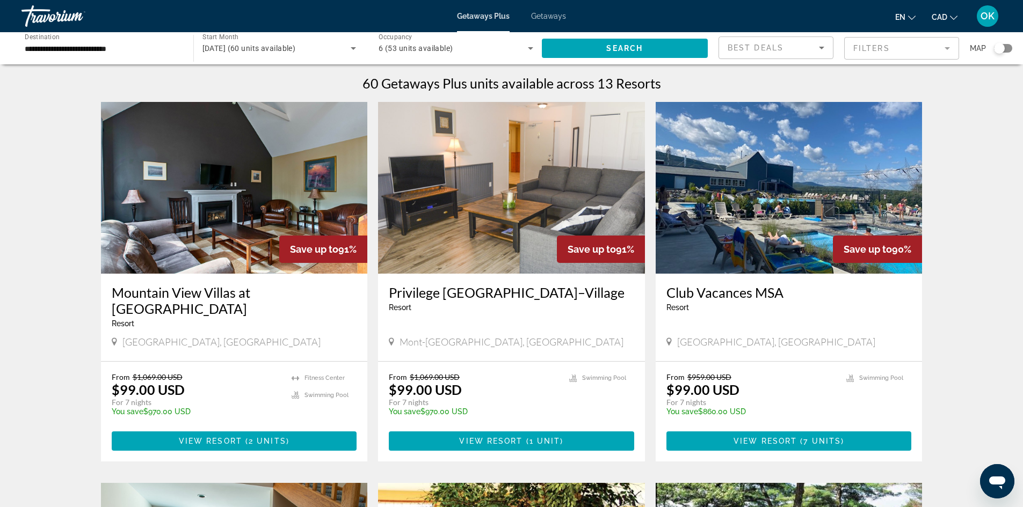
click at [944, 11] on button "CAD USD ($) MXN (Mex$) CAD (Can$) GBP (£) EUR (€) AUD (A$) NZD (NZ$) CNY (CN¥)" at bounding box center [944, 17] width 26 height 16
click at [928, 69] on button "CAD (Can$)" at bounding box center [922, 71] width 53 height 14
click at [585, 205] on img "Main content" at bounding box center [511, 188] width 267 height 172
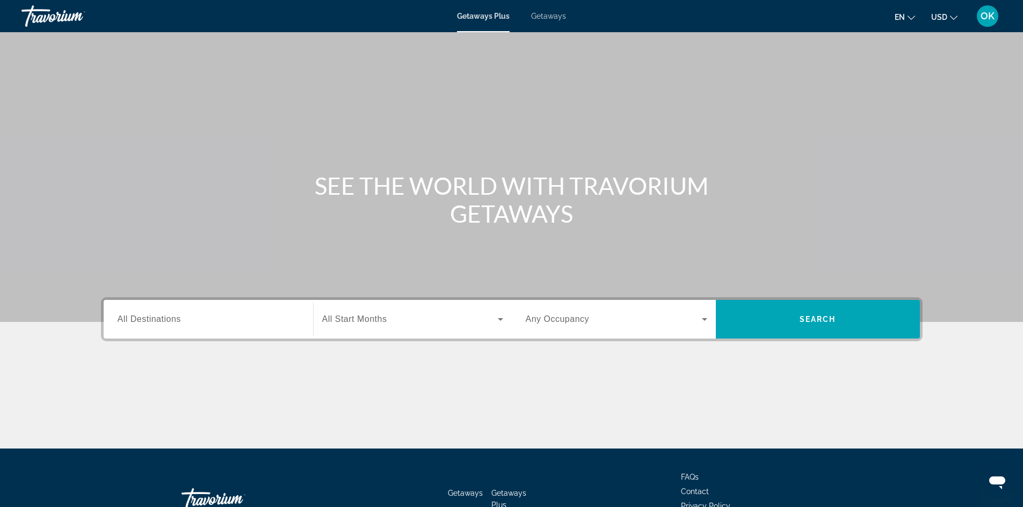
click at [194, 317] on input "Destination All Destinations" at bounding box center [208, 319] width 181 height 13
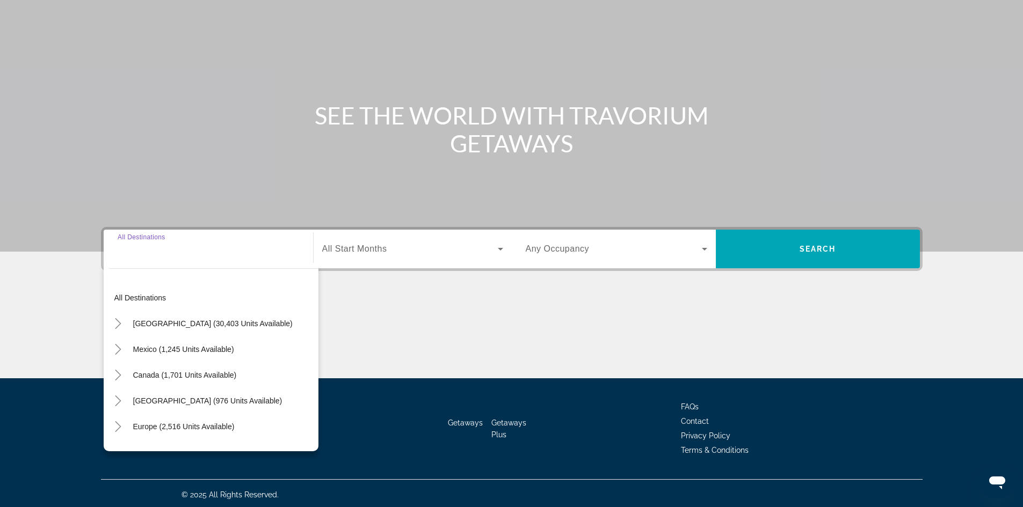
scroll to position [73, 0]
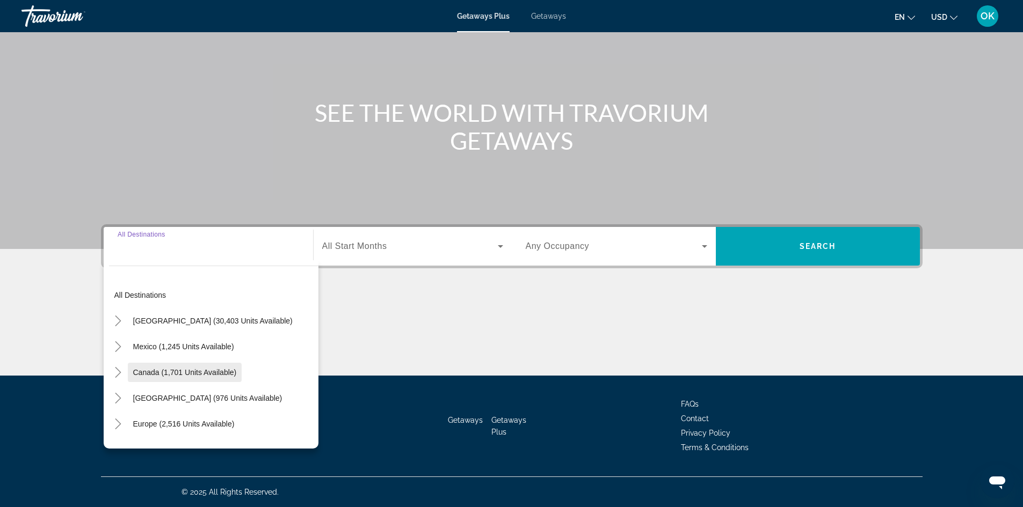
click at [198, 373] on span "Canada (1,701 units available)" at bounding box center [185, 372] width 104 height 9
type input "**********"
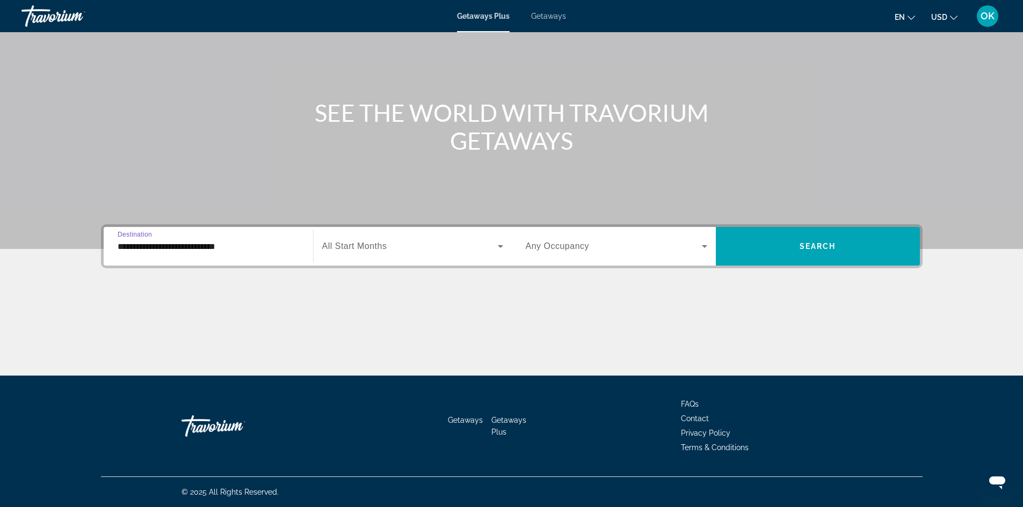
click at [421, 246] on span "Search widget" at bounding box center [410, 246] width 176 height 13
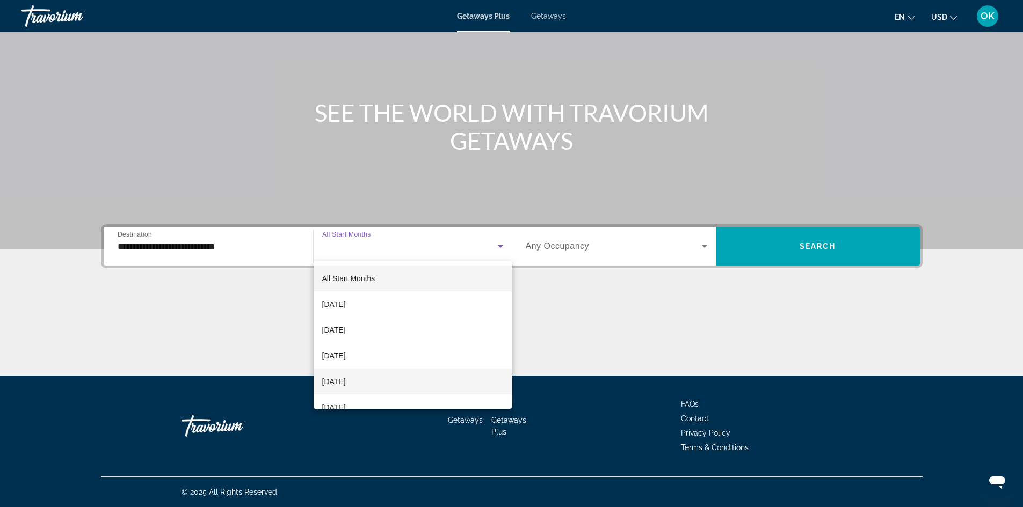
click at [412, 380] on mat-option "[DATE]" at bounding box center [412, 382] width 198 height 26
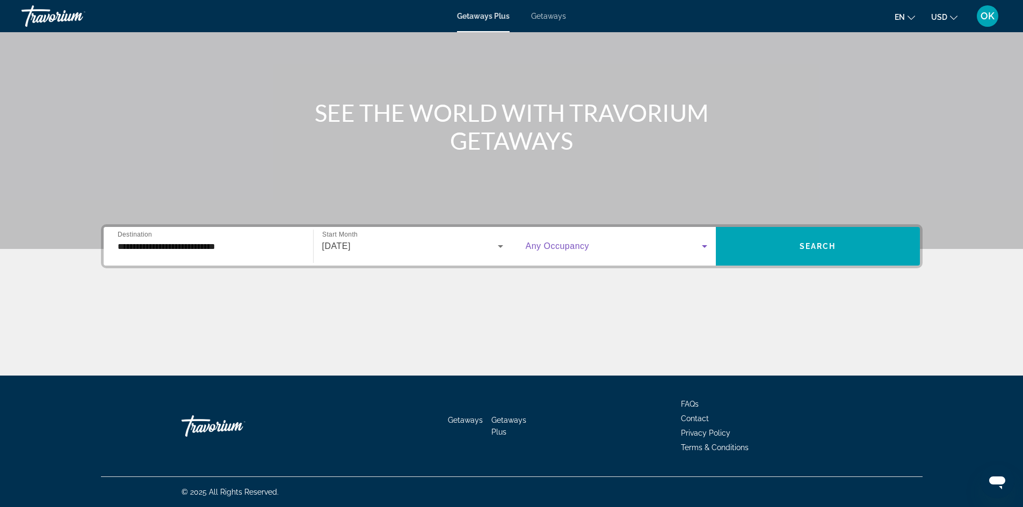
click at [644, 250] on span "Search widget" at bounding box center [614, 246] width 176 height 13
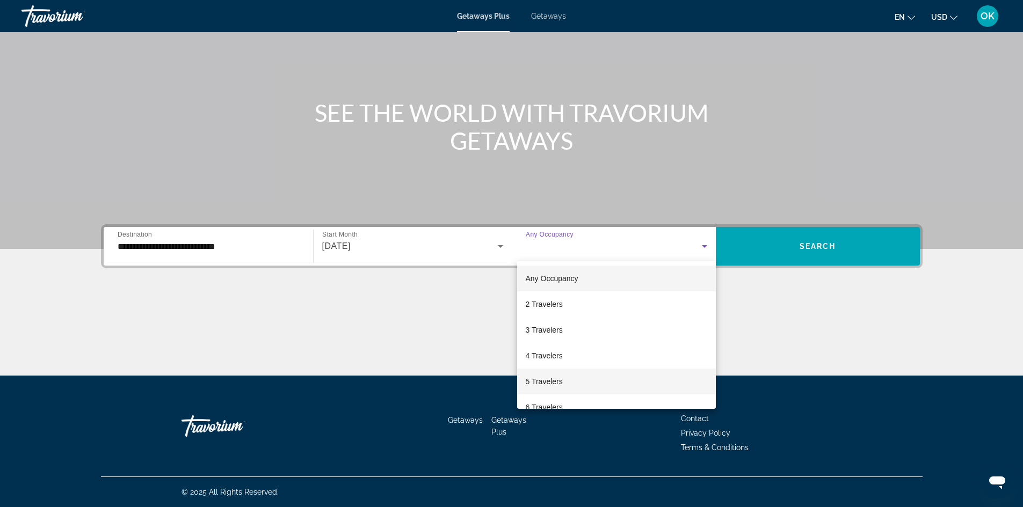
click at [573, 386] on mat-option "5 Travelers" at bounding box center [616, 382] width 199 height 26
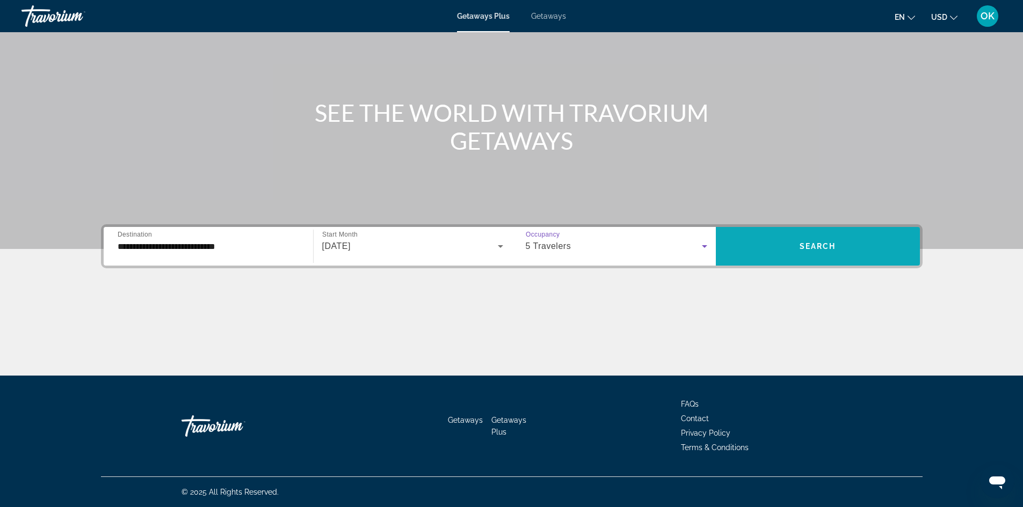
click at [868, 251] on span "Search widget" at bounding box center [818, 246] width 204 height 26
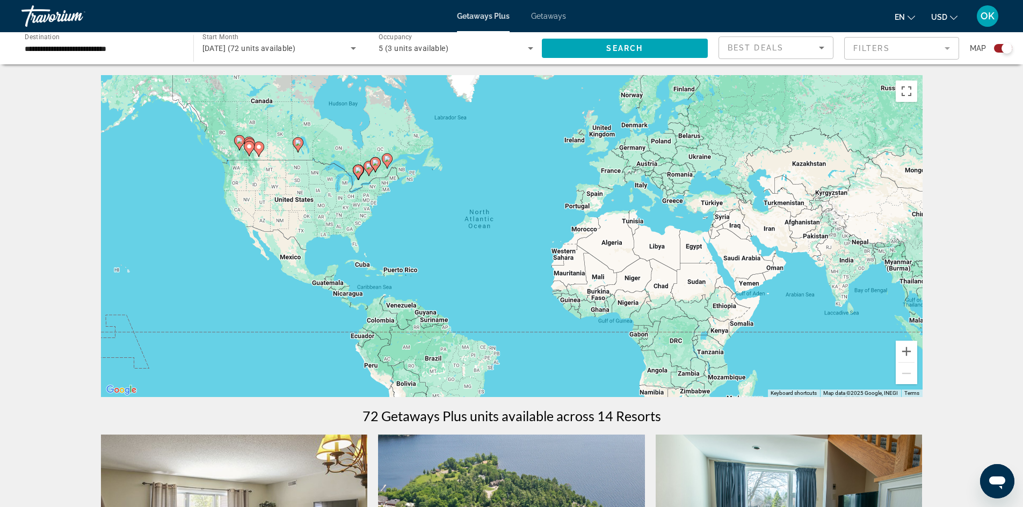
click at [995, 48] on div "Search widget" at bounding box center [1003, 48] width 18 height 9
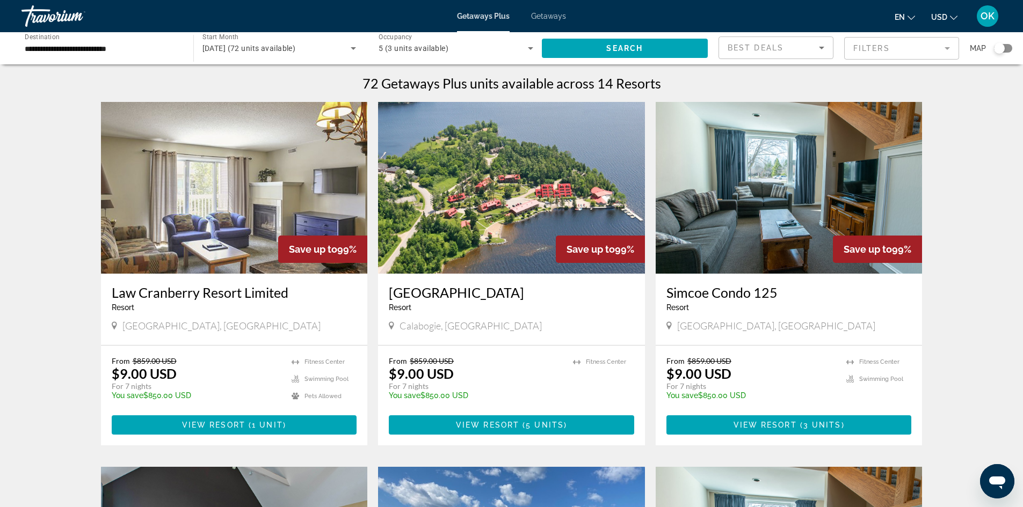
click at [231, 206] on img "Main content" at bounding box center [234, 188] width 267 height 172
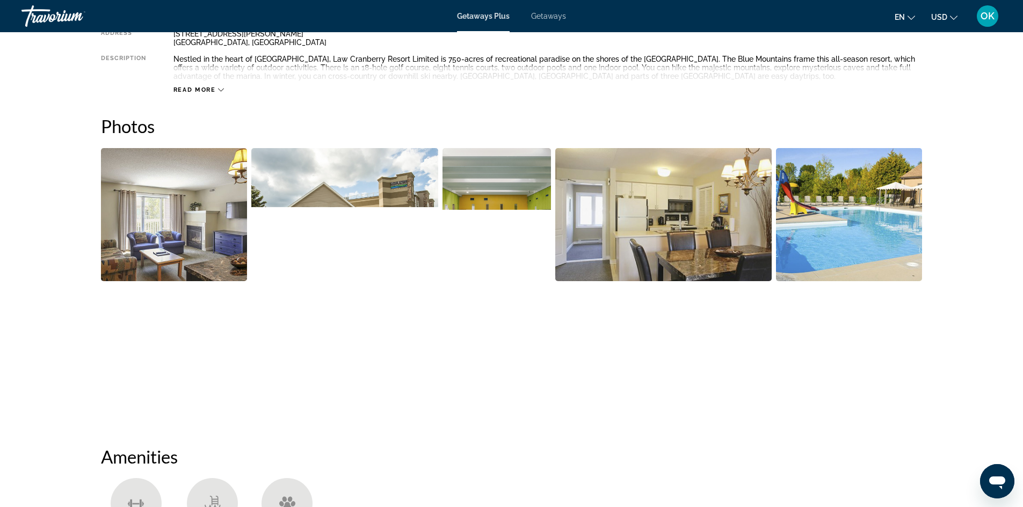
scroll to position [230, 0]
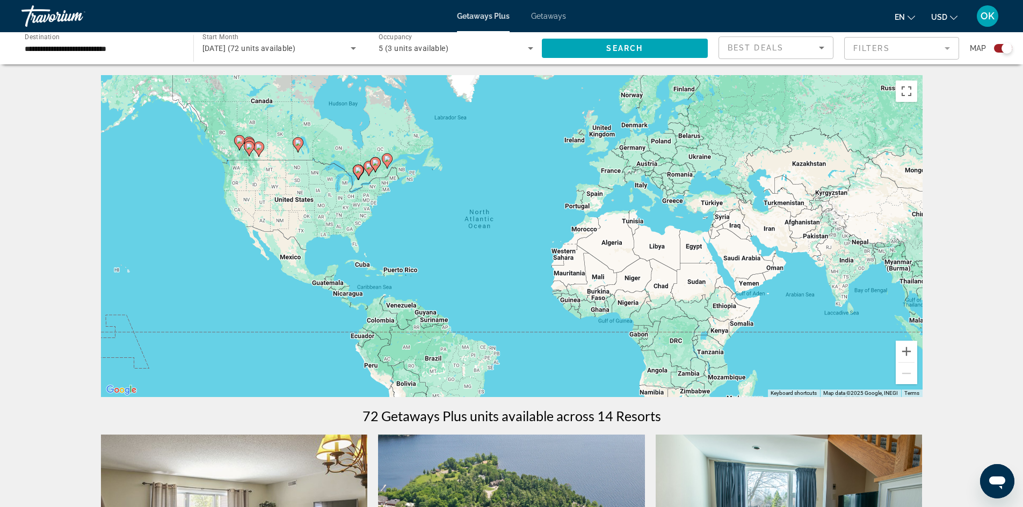
click at [999, 46] on div "Search widget" at bounding box center [1003, 48] width 18 height 9
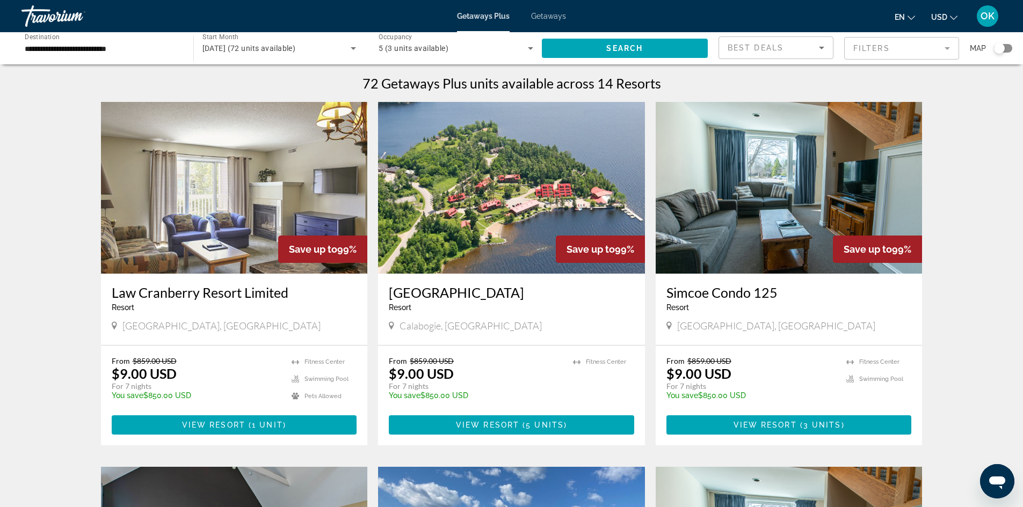
click at [509, 233] on img "Main content" at bounding box center [511, 188] width 267 height 172
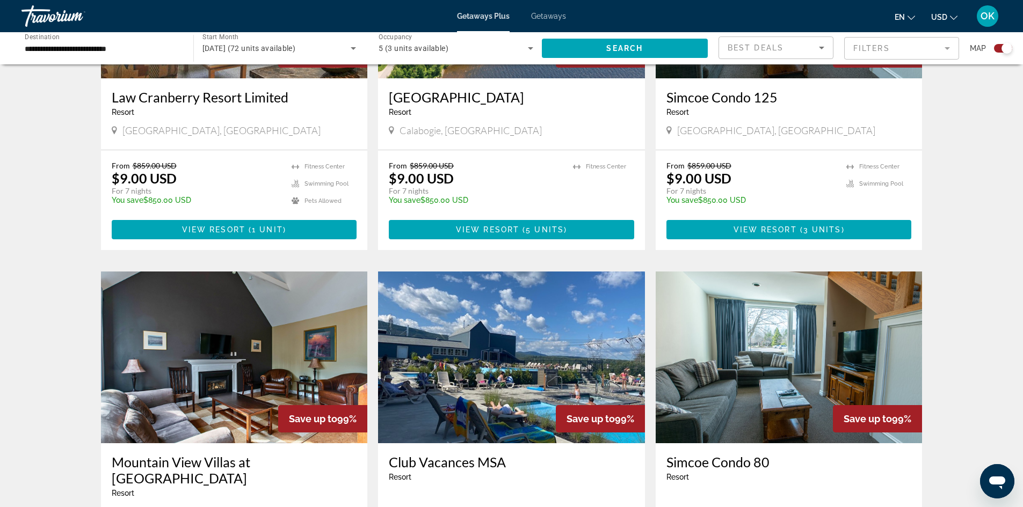
scroll to position [787, 0]
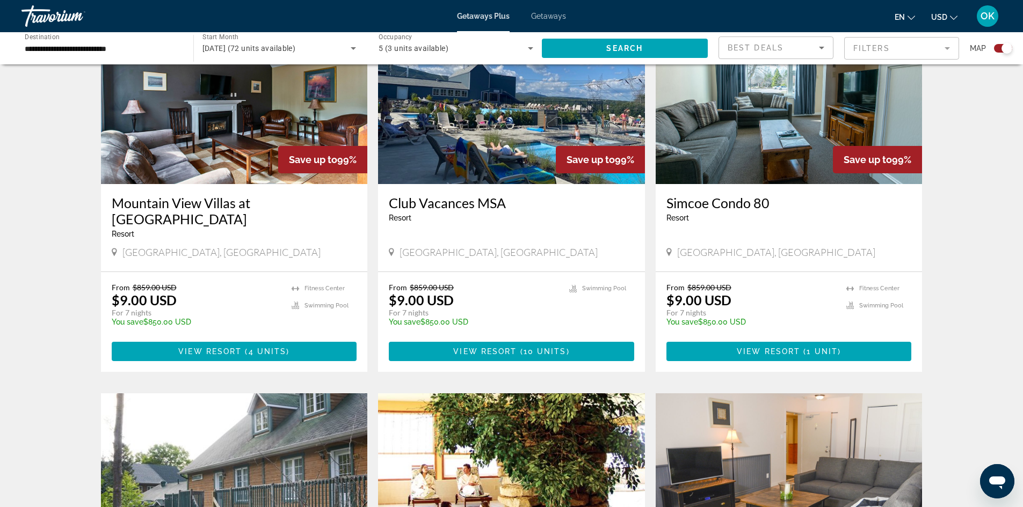
click at [287, 154] on div "Save up to 99%" at bounding box center [322, 159] width 89 height 27
click at [196, 135] on img "Main content" at bounding box center [234, 98] width 267 height 172
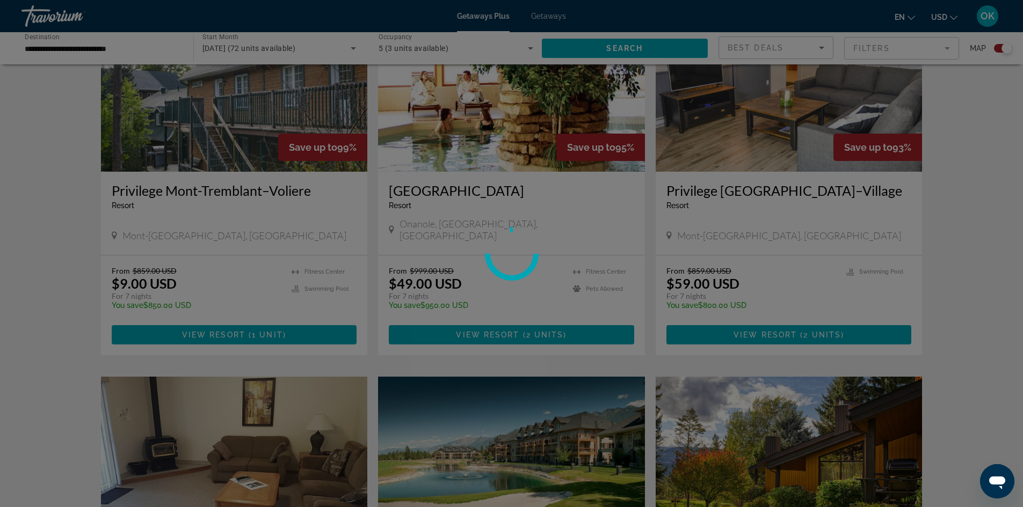
scroll to position [1378, 0]
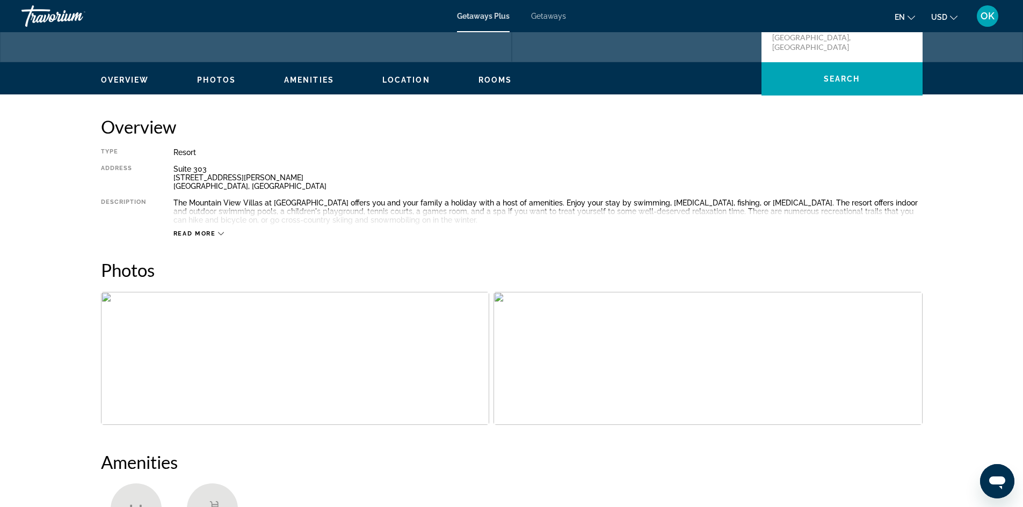
scroll to position [95, 0]
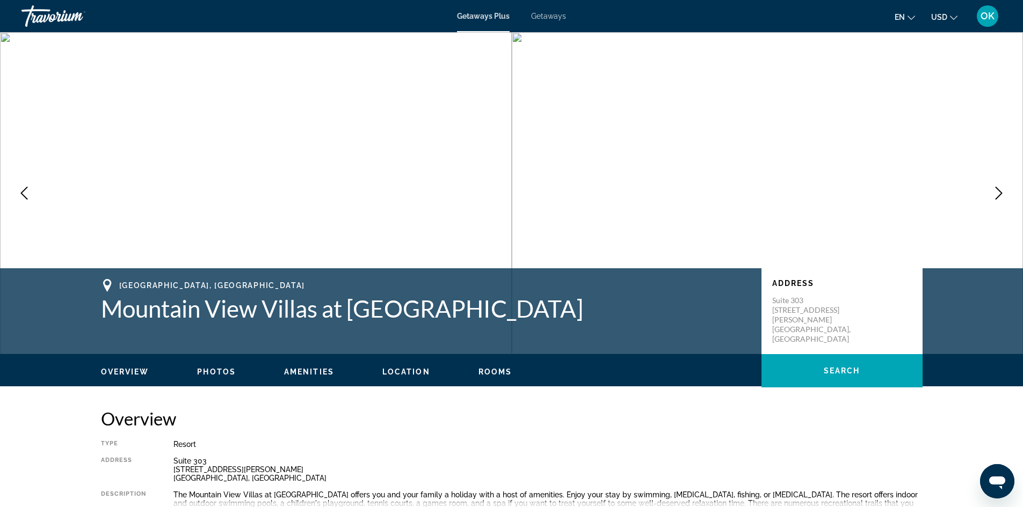
click at [995, 195] on icon "Next image" at bounding box center [998, 193] width 13 height 13
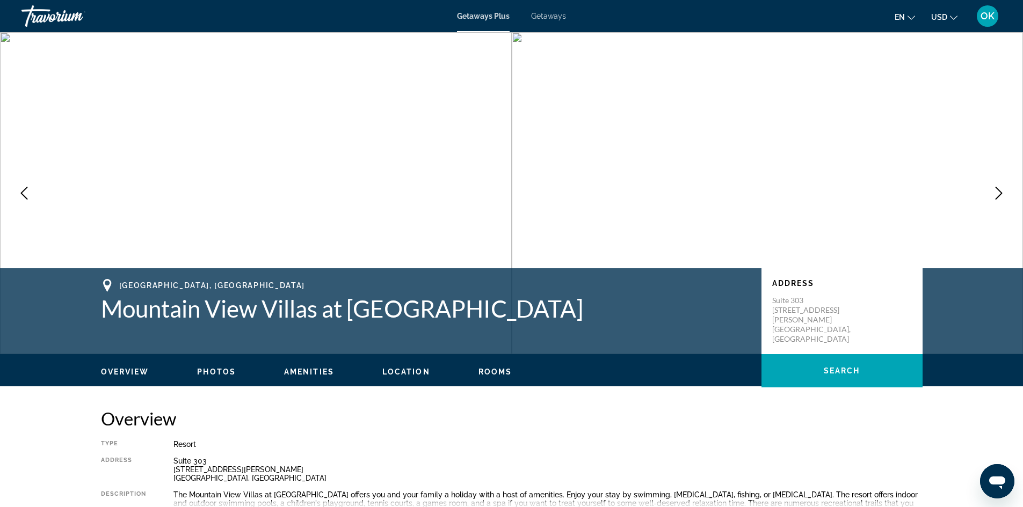
click at [995, 195] on icon "Next image" at bounding box center [998, 193] width 13 height 13
click at [20, 194] on icon "Previous image" at bounding box center [24, 193] width 13 height 13
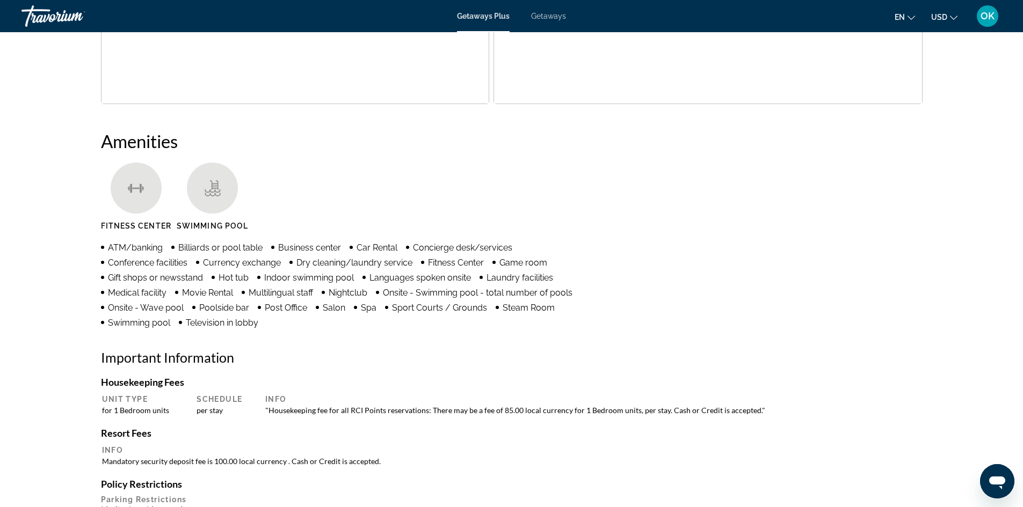
scroll to position [590, 0]
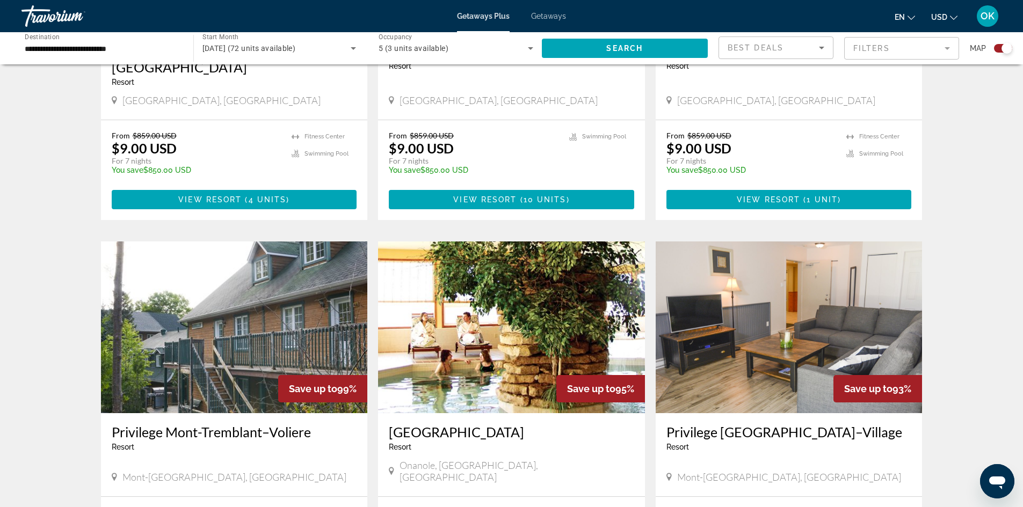
scroll to position [1181, 0]
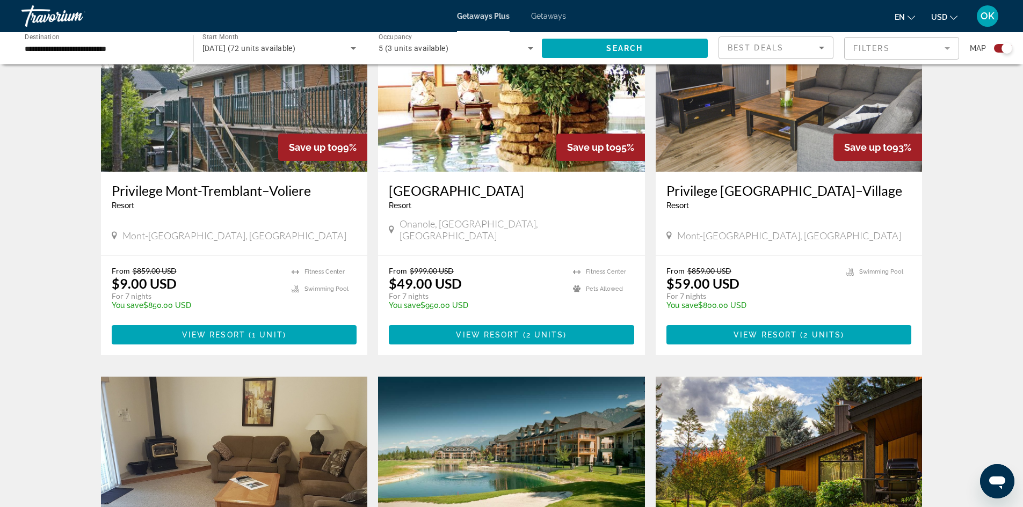
click at [267, 124] on img "Main content" at bounding box center [234, 86] width 267 height 172
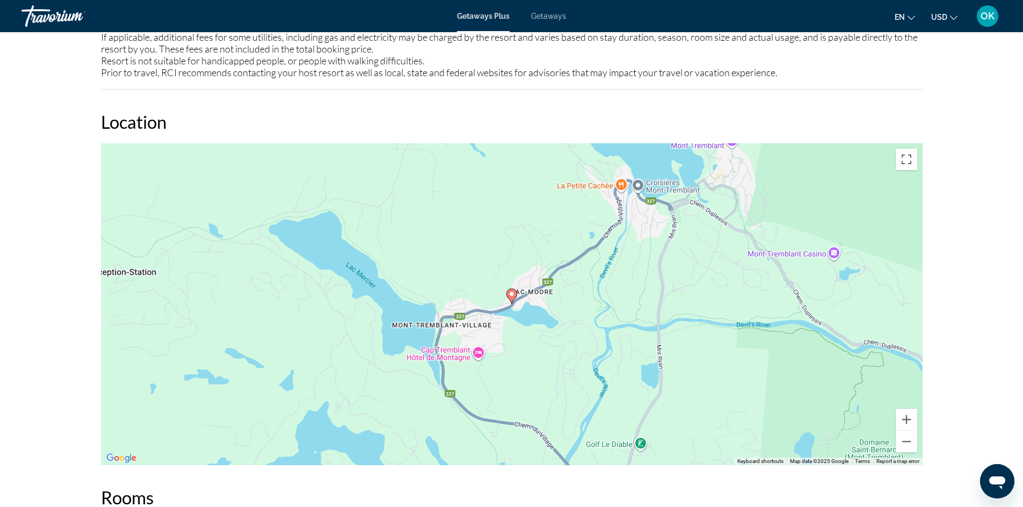
scroll to position [1044, 0]
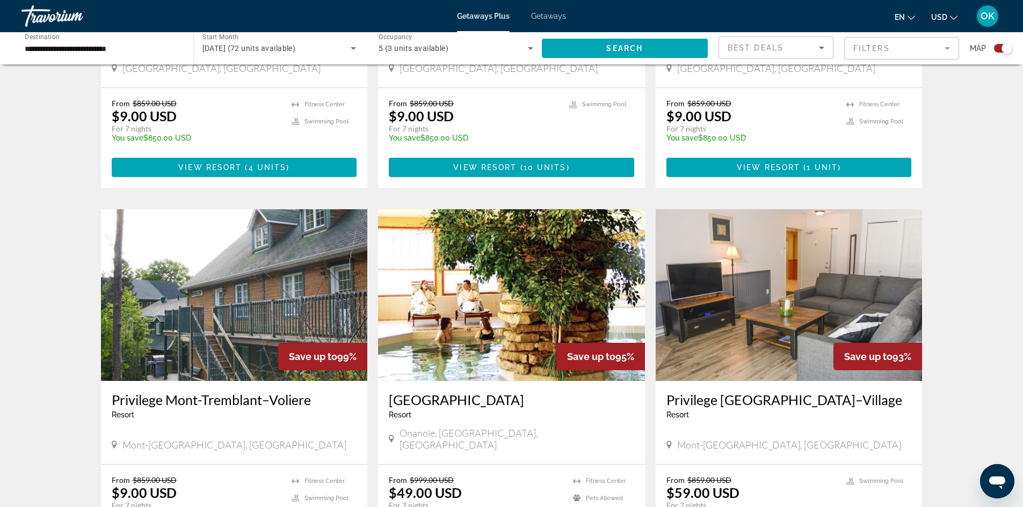
scroll to position [984, 0]
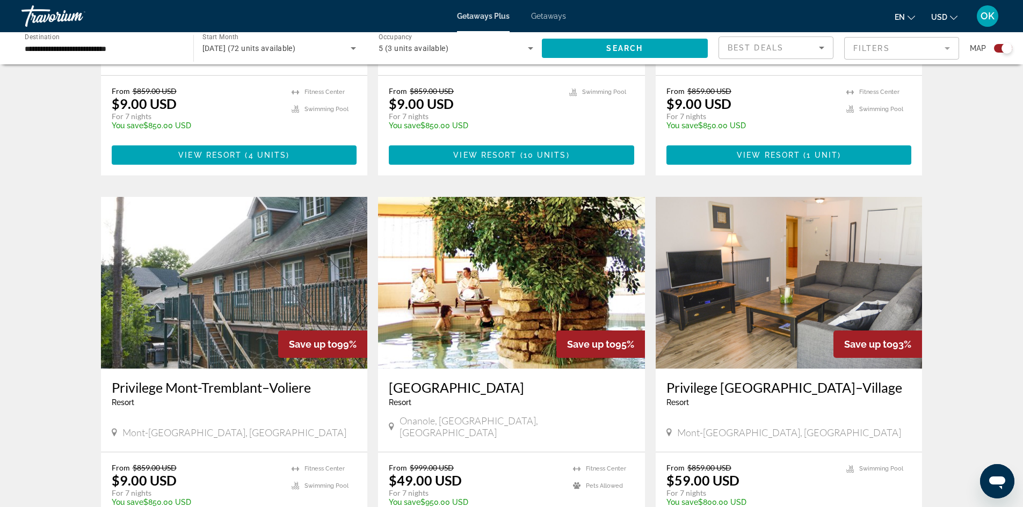
click at [711, 306] on img "Main content" at bounding box center [788, 283] width 267 height 172
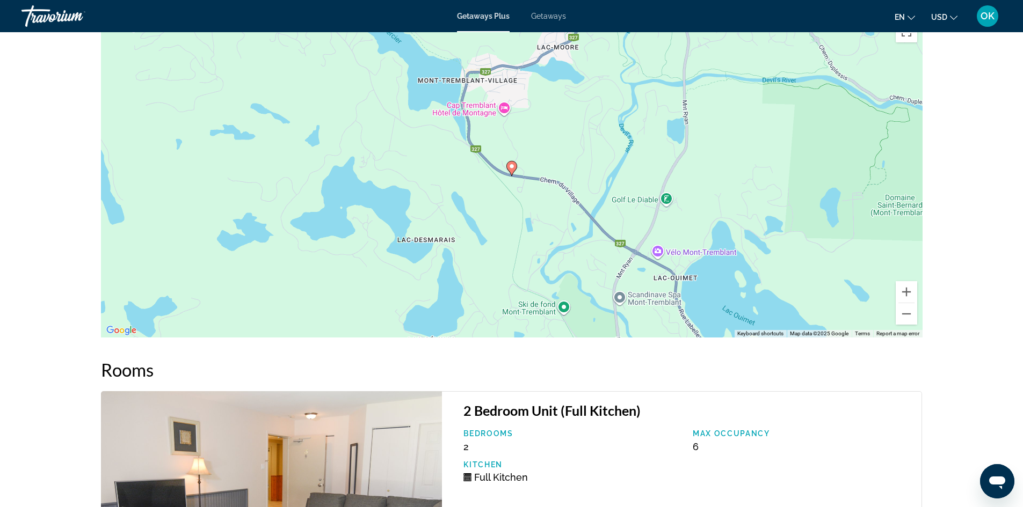
scroll to position [1181, 0]
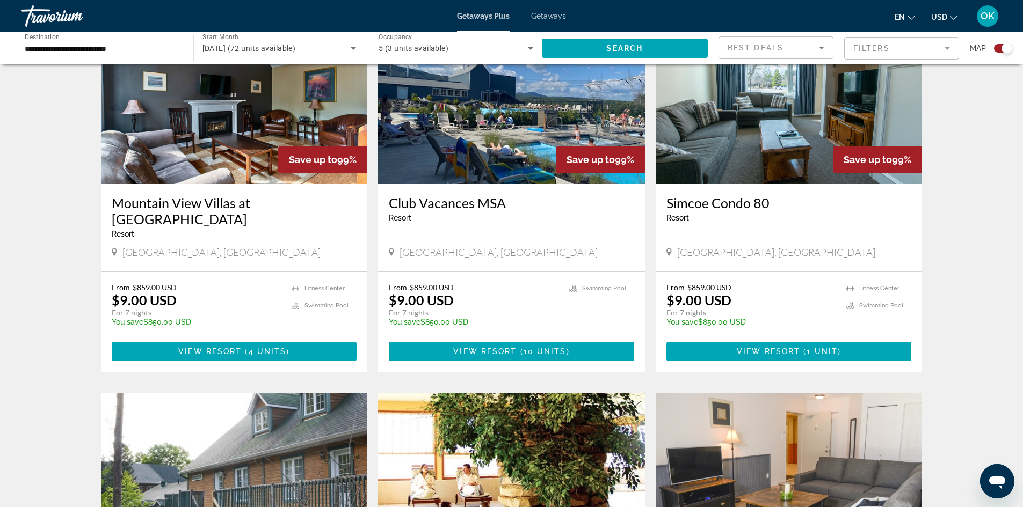
scroll to position [984, 0]
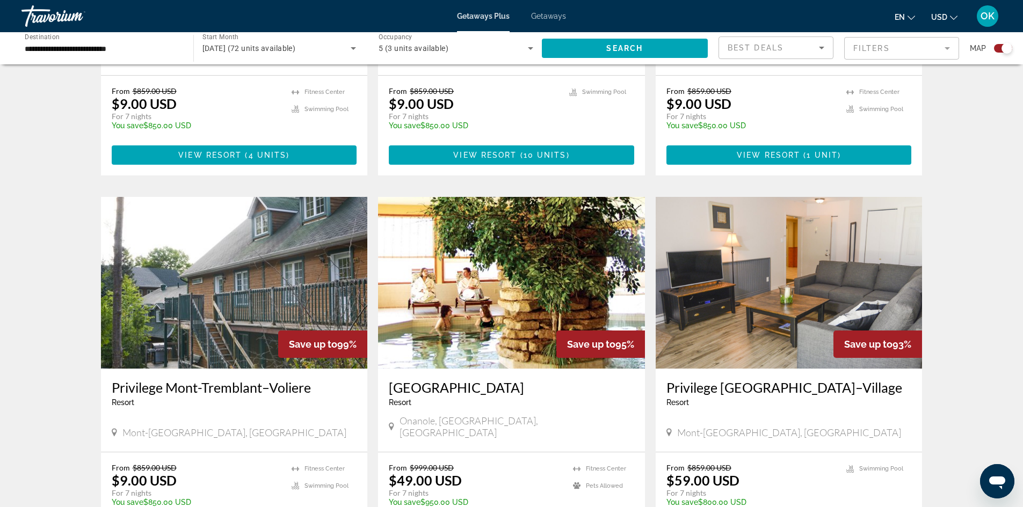
click at [77, 313] on div "← Move left → Move right ↑ Move up ↓ Move down + Zoom in - Zoom out Home Jump l…" at bounding box center [511, 39] width 1023 height 1897
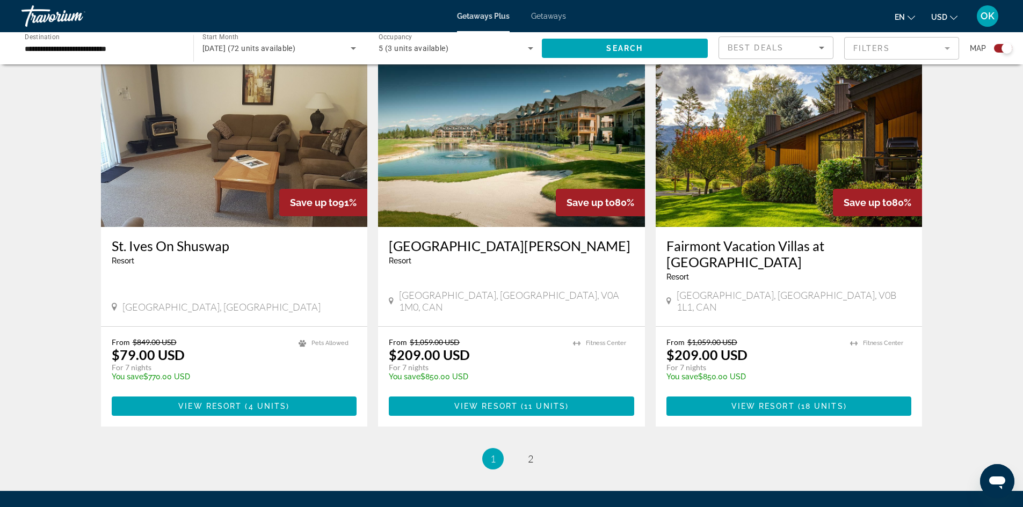
scroll to position [1562, 0]
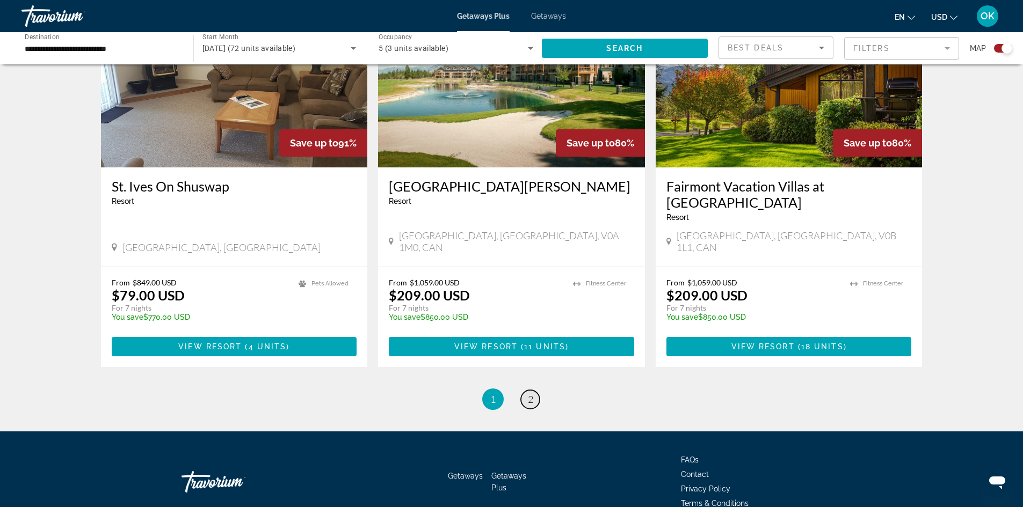
click at [537, 390] on link "page 2" at bounding box center [530, 399] width 19 height 19
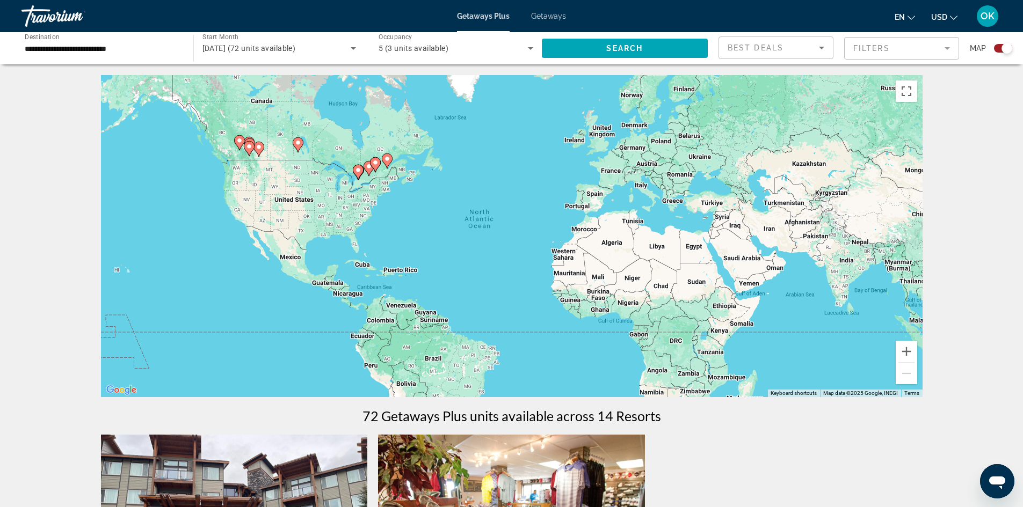
click at [546, 18] on span "Getaways" at bounding box center [548, 16] width 35 height 9
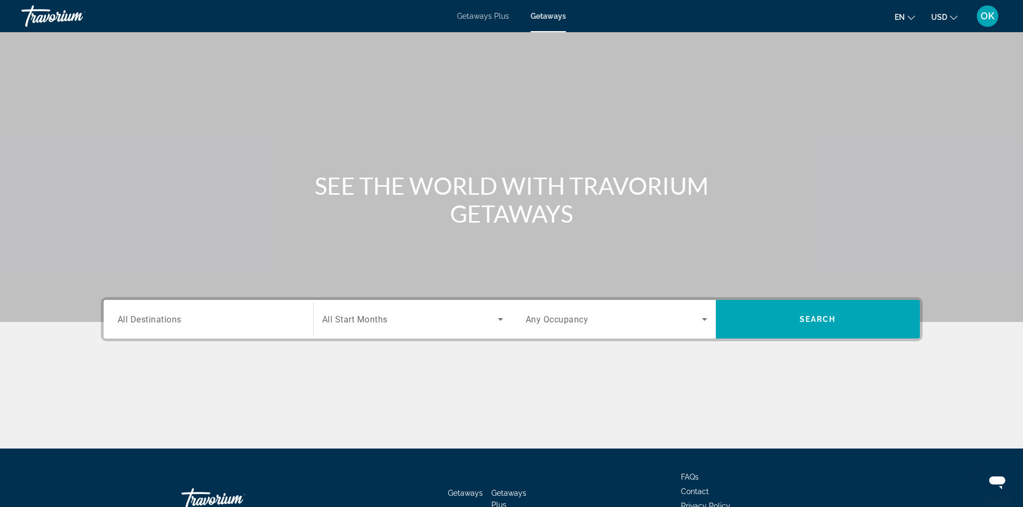
click at [205, 323] on input "Destination All Destinations" at bounding box center [208, 319] width 181 height 13
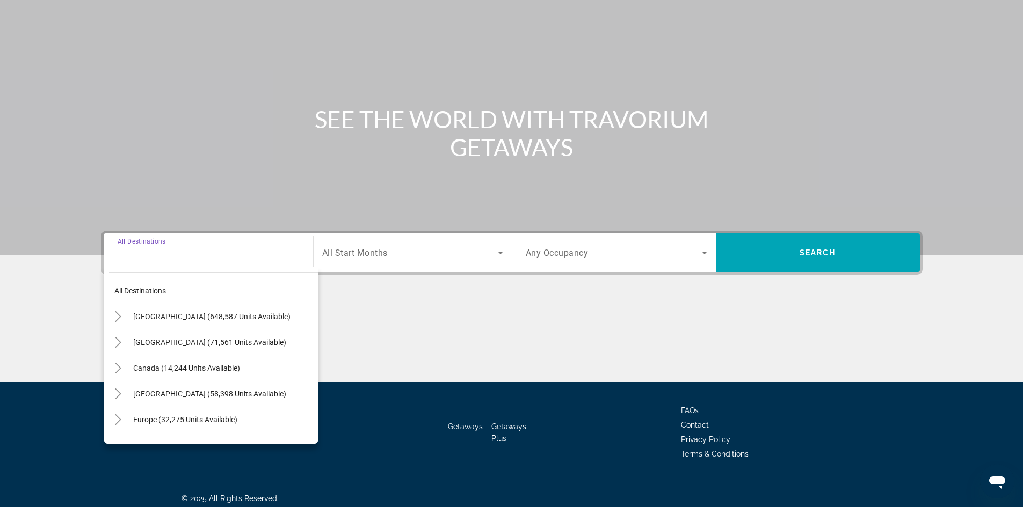
scroll to position [73, 0]
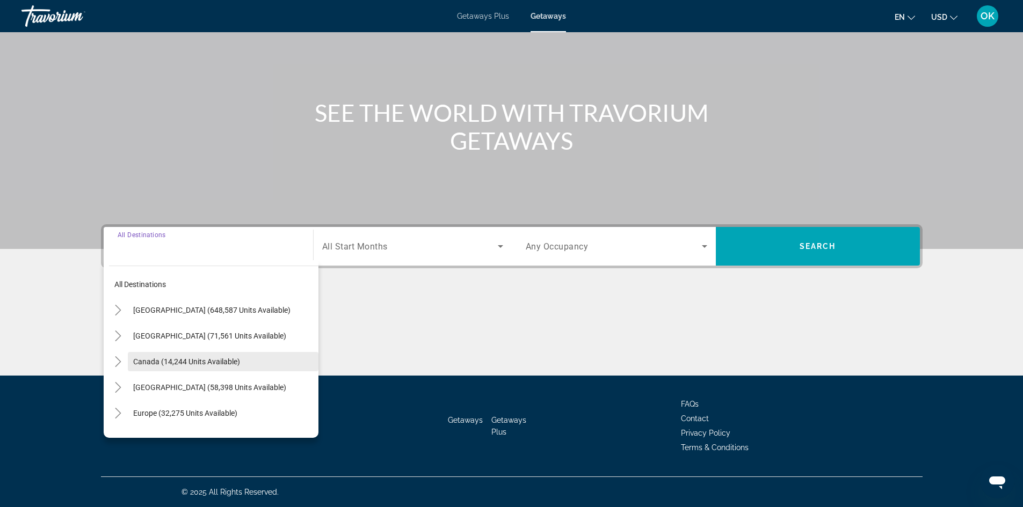
click at [186, 360] on span "Canada (14,244 units available)" at bounding box center [186, 361] width 107 height 9
type input "**********"
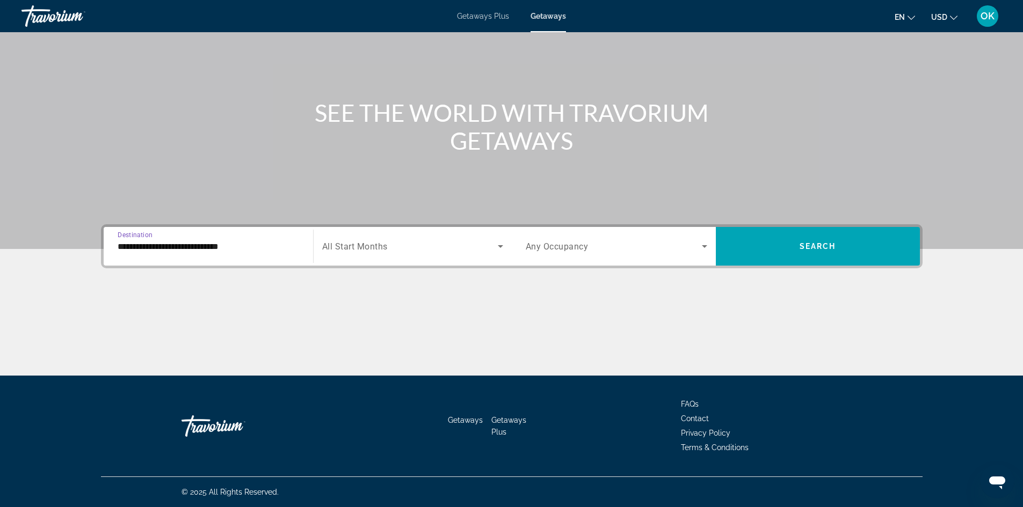
click at [390, 252] on span "Search widget" at bounding box center [410, 246] width 176 height 13
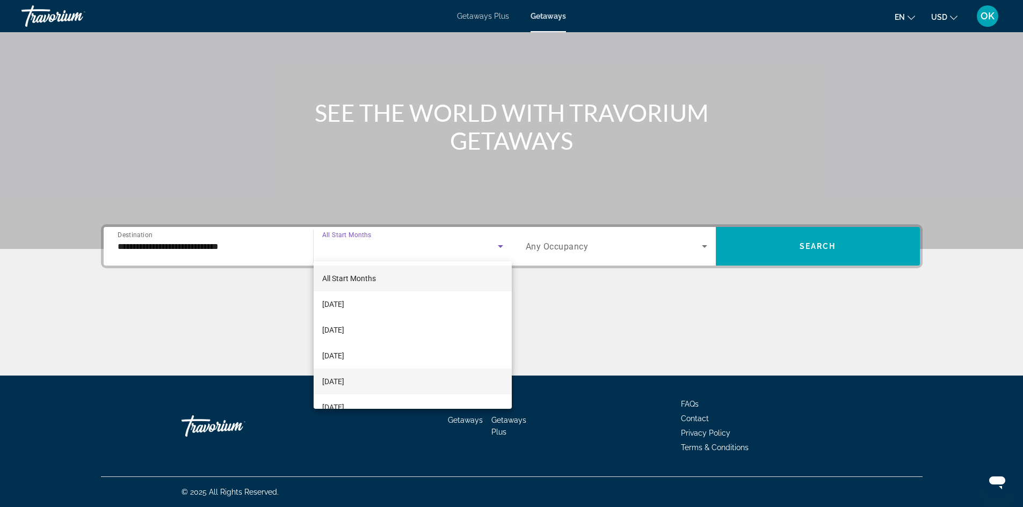
click at [390, 380] on mat-option "[DATE]" at bounding box center [412, 382] width 198 height 26
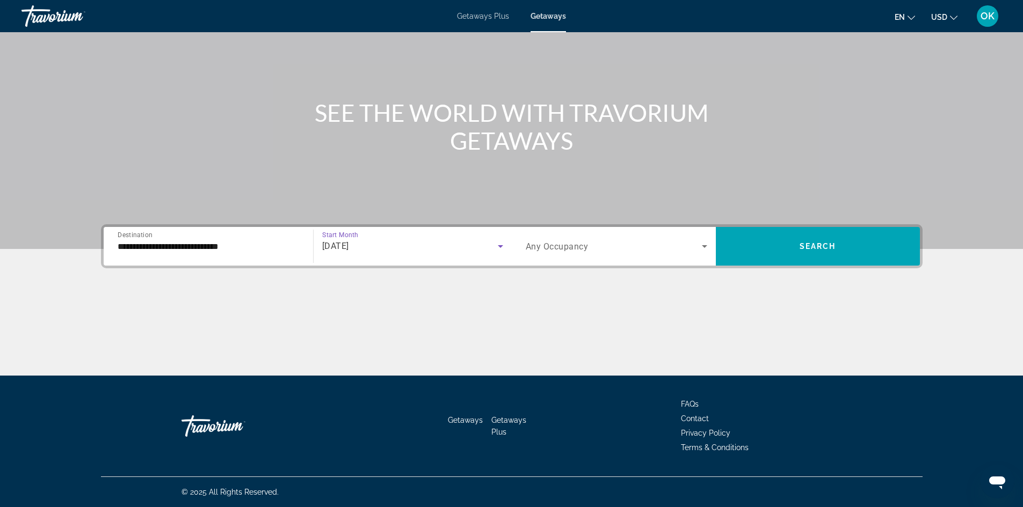
click at [573, 250] on span "Any Occupancy" at bounding box center [557, 247] width 63 height 10
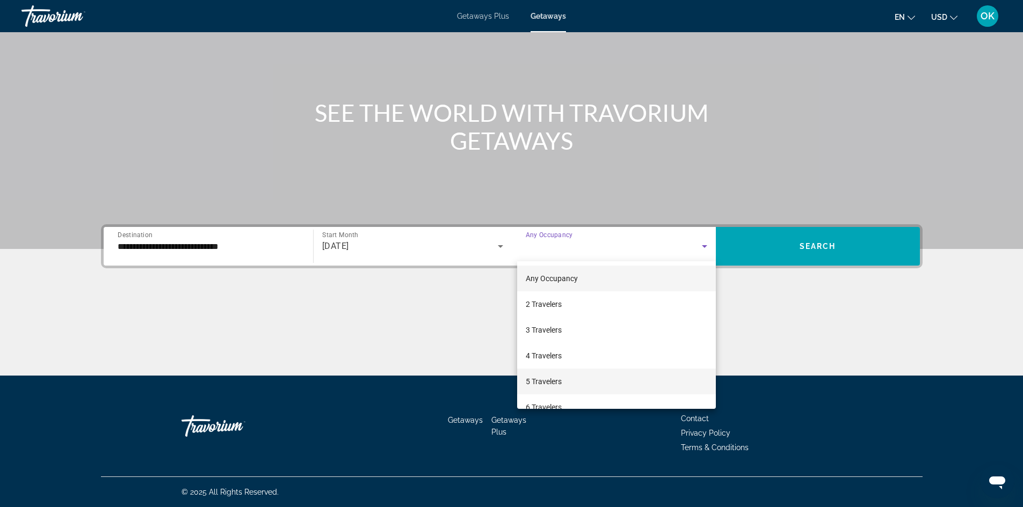
click at [567, 383] on mat-option "5 Travelers" at bounding box center [616, 382] width 199 height 26
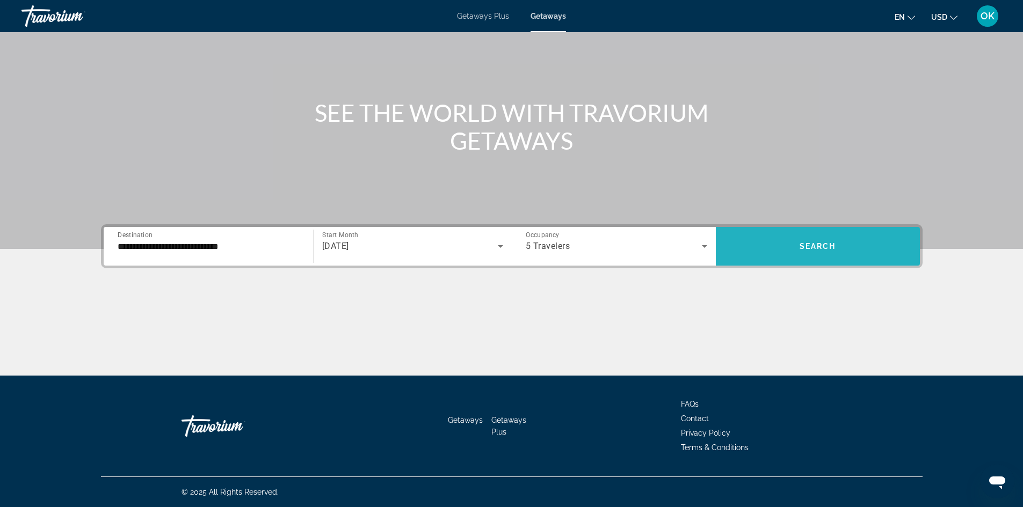
click at [840, 250] on span "Search widget" at bounding box center [818, 246] width 204 height 26
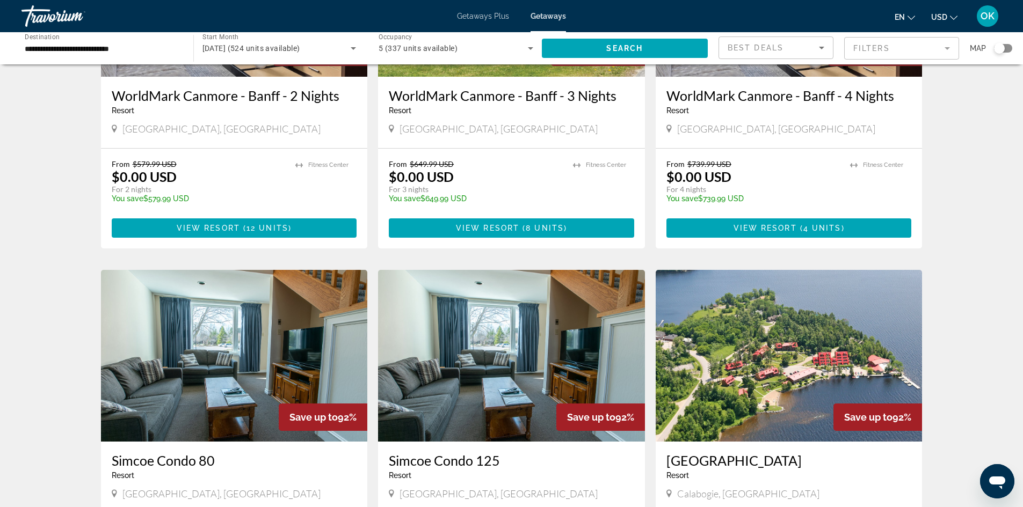
scroll to position [393, 0]
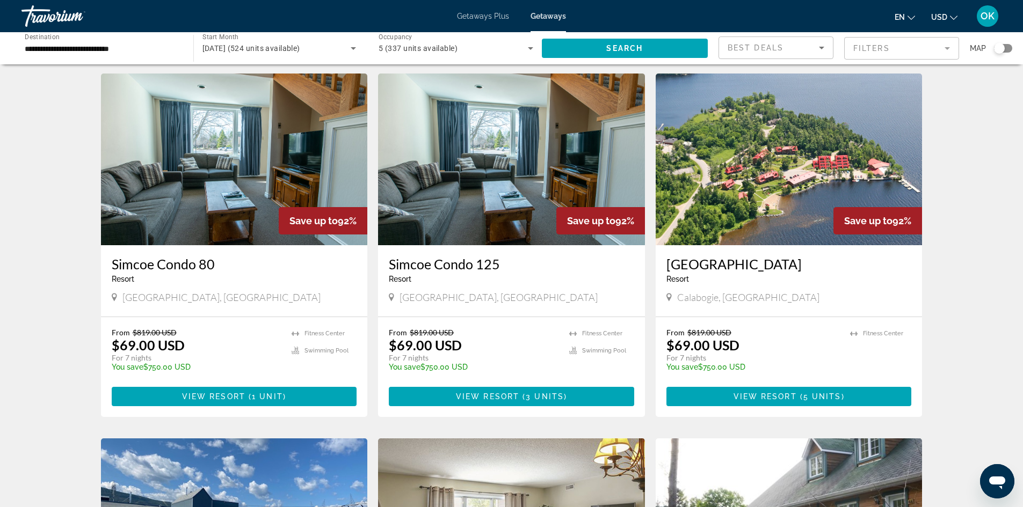
click at [793, 173] on img "Main content" at bounding box center [788, 160] width 267 height 172
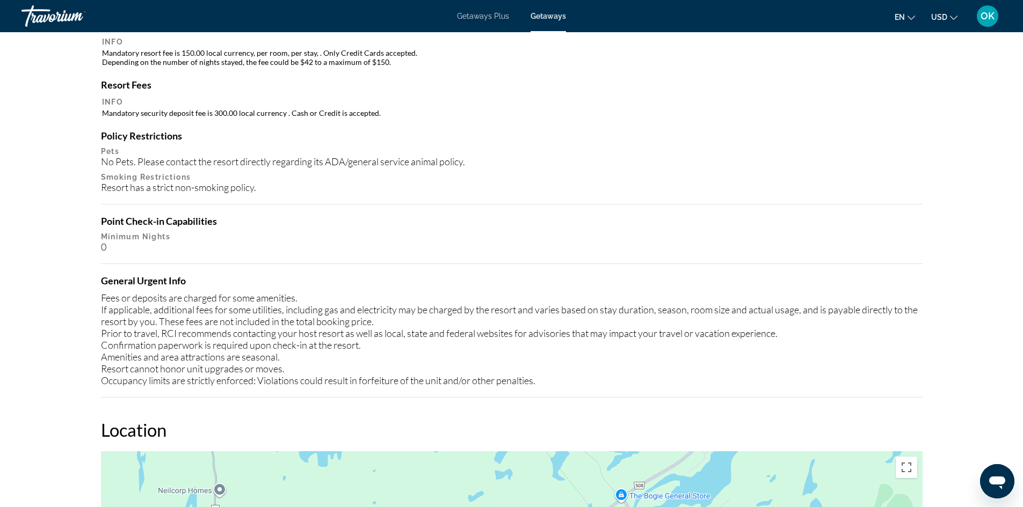
scroll to position [970, 0]
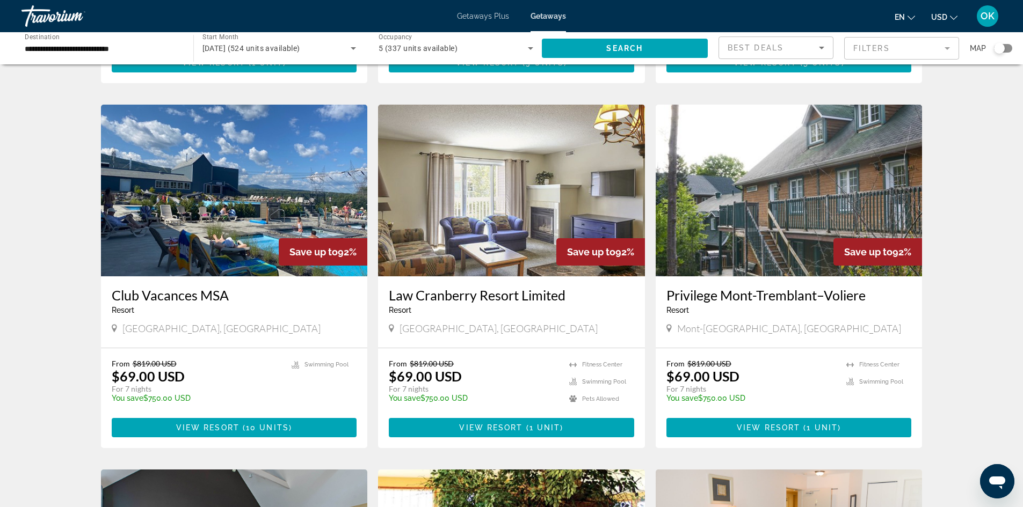
scroll to position [787, 0]
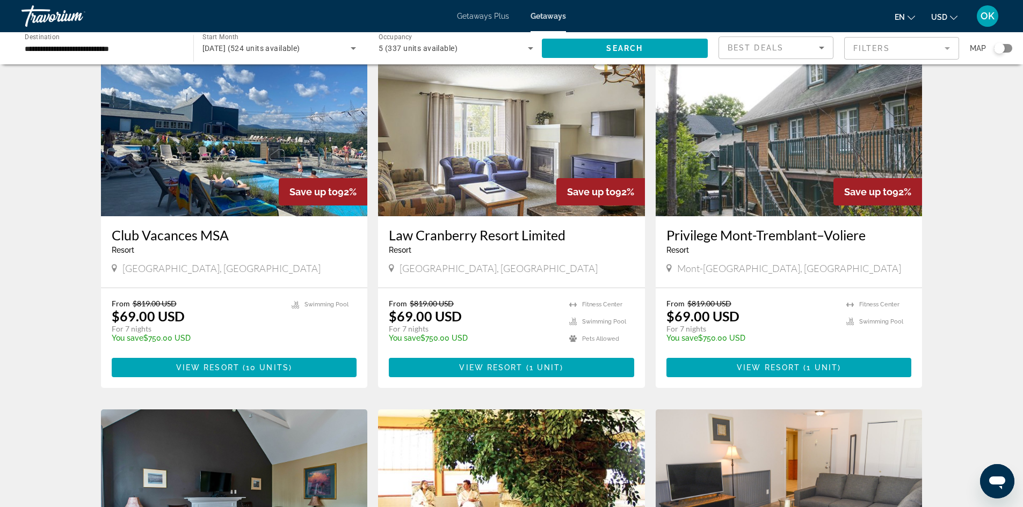
click at [459, 177] on img "Main content" at bounding box center [511, 131] width 267 height 172
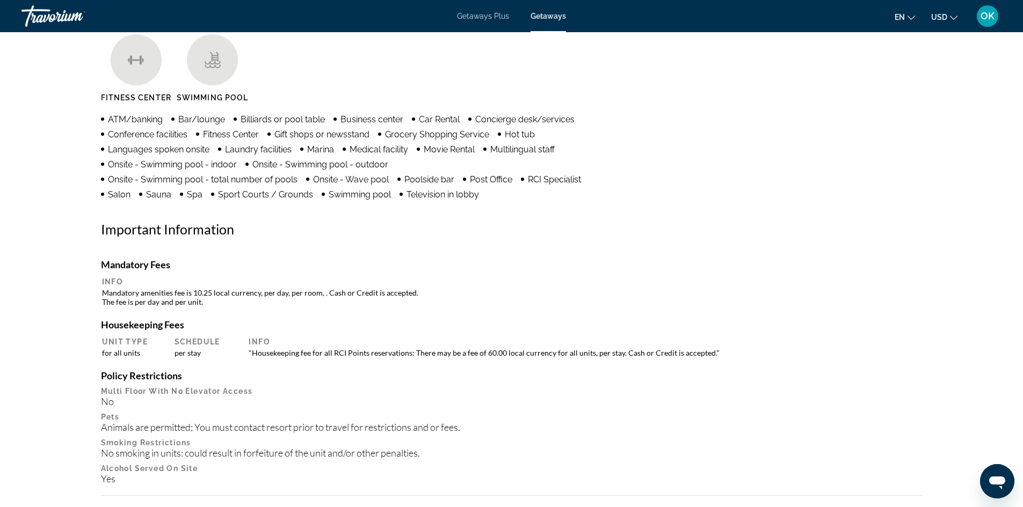
scroll to position [634, 0]
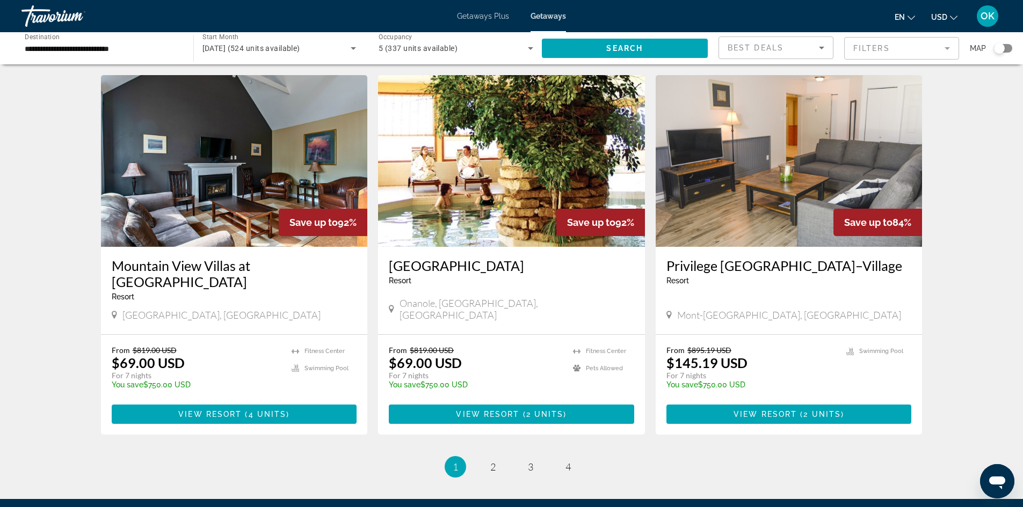
scroll to position [1181, 0]
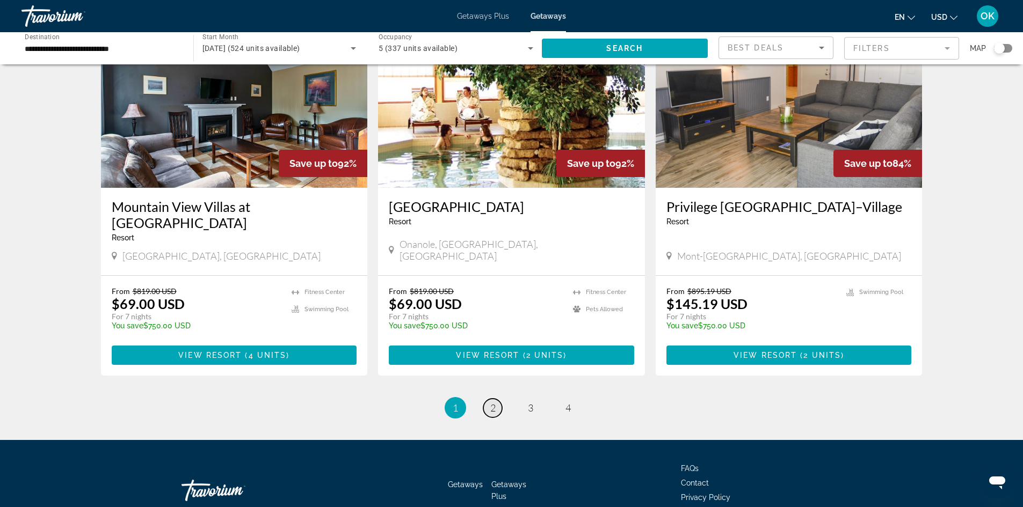
click at [497, 399] on link "page 2" at bounding box center [492, 408] width 19 height 19
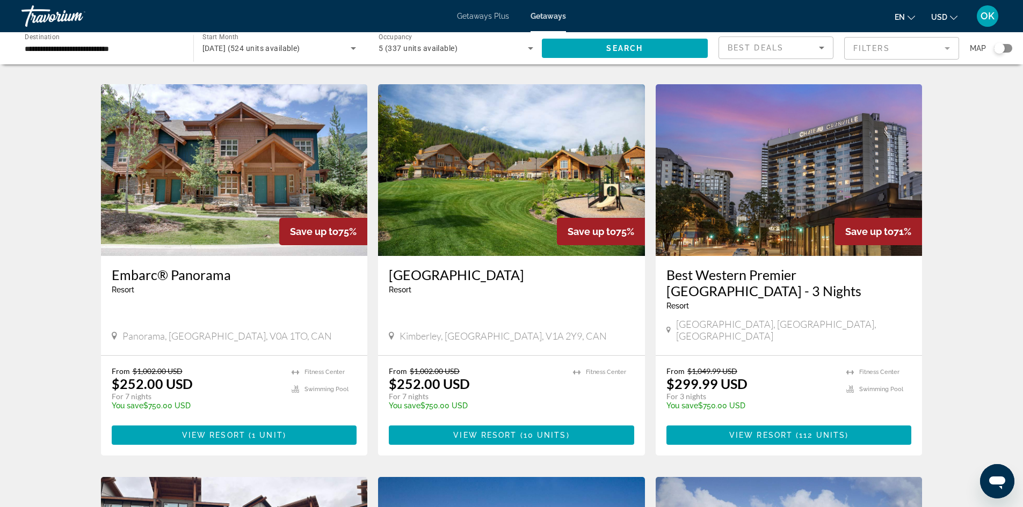
scroll to position [1181, 0]
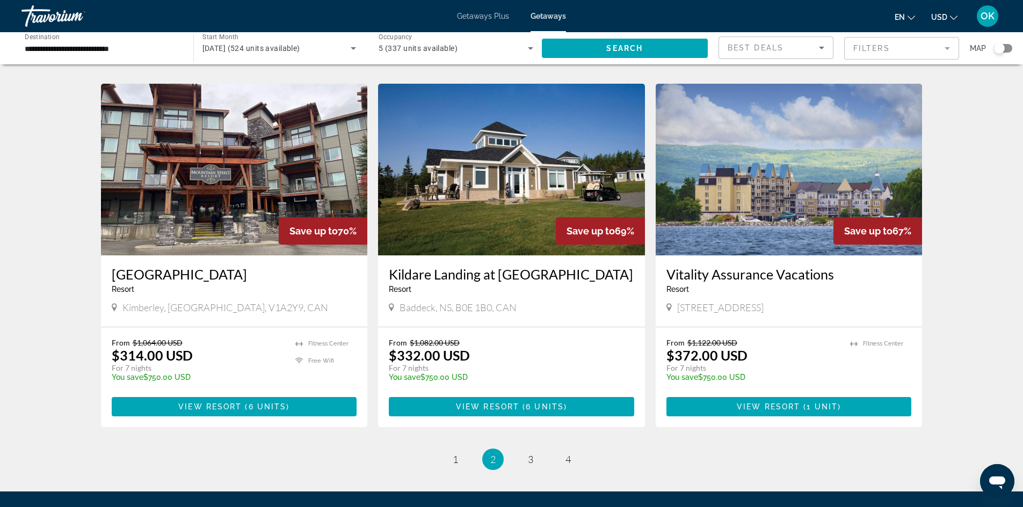
click at [767, 168] on img "Main content" at bounding box center [788, 170] width 267 height 172
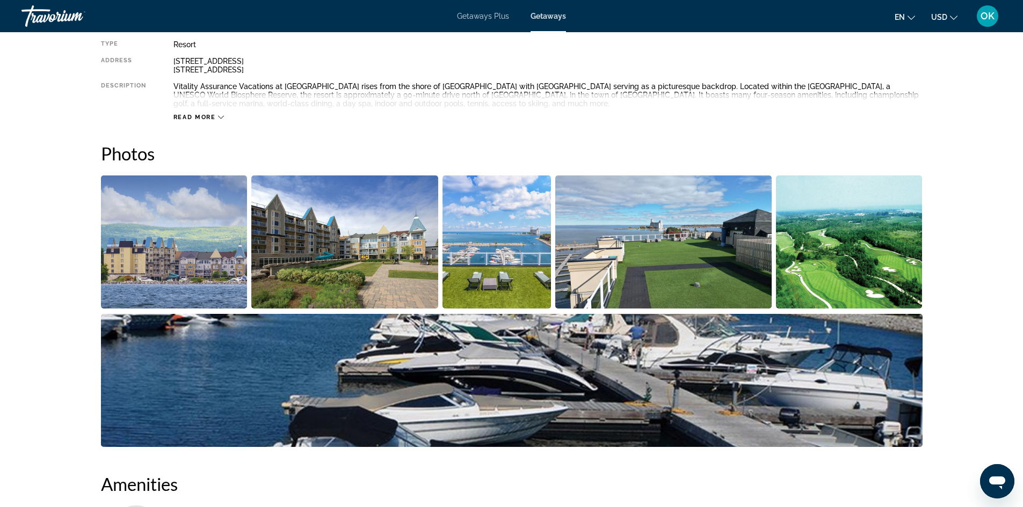
scroll to position [335, 0]
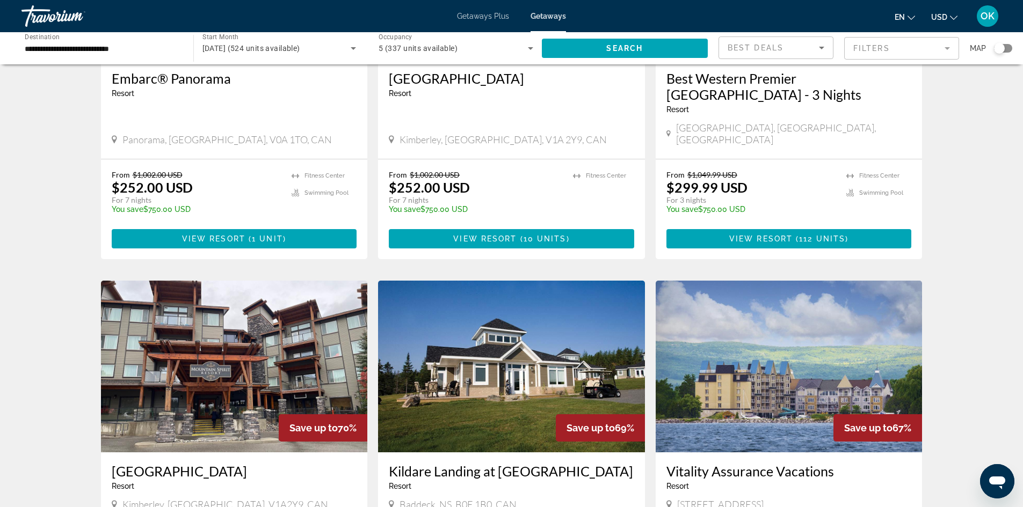
scroll to position [1181, 0]
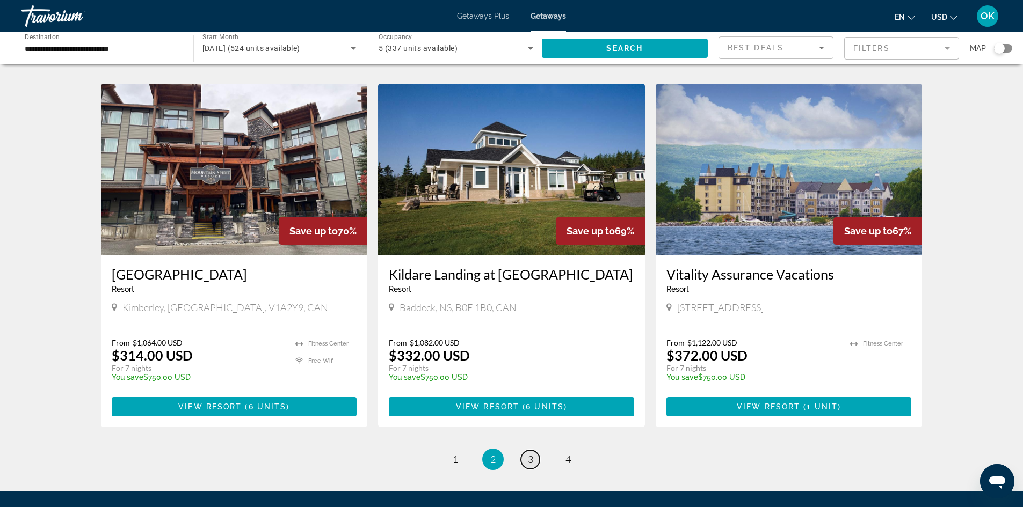
click at [532, 454] on span "3" at bounding box center [530, 460] width 5 height 12
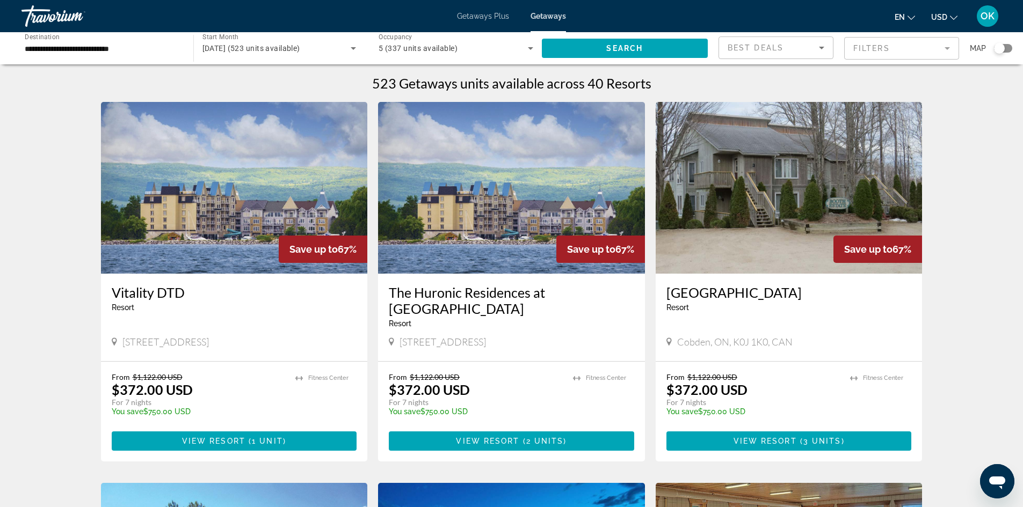
click at [440, 230] on img "Main content" at bounding box center [511, 188] width 267 height 172
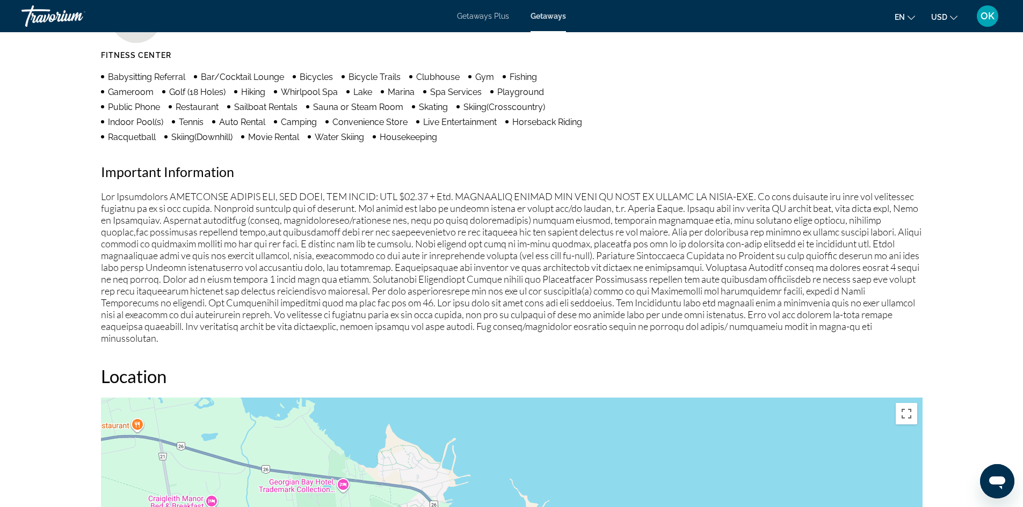
scroll to position [717, 0]
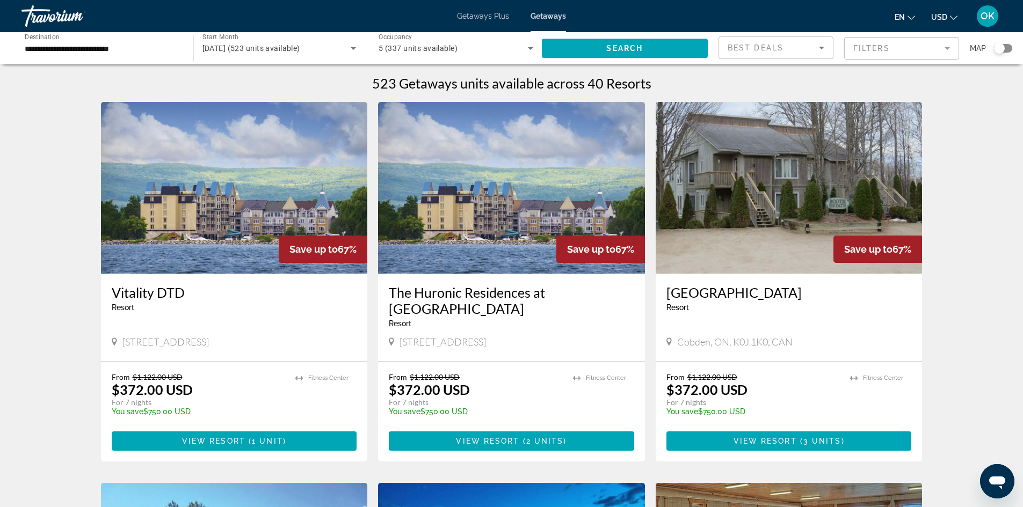
click at [786, 206] on img "Main content" at bounding box center [788, 188] width 267 height 172
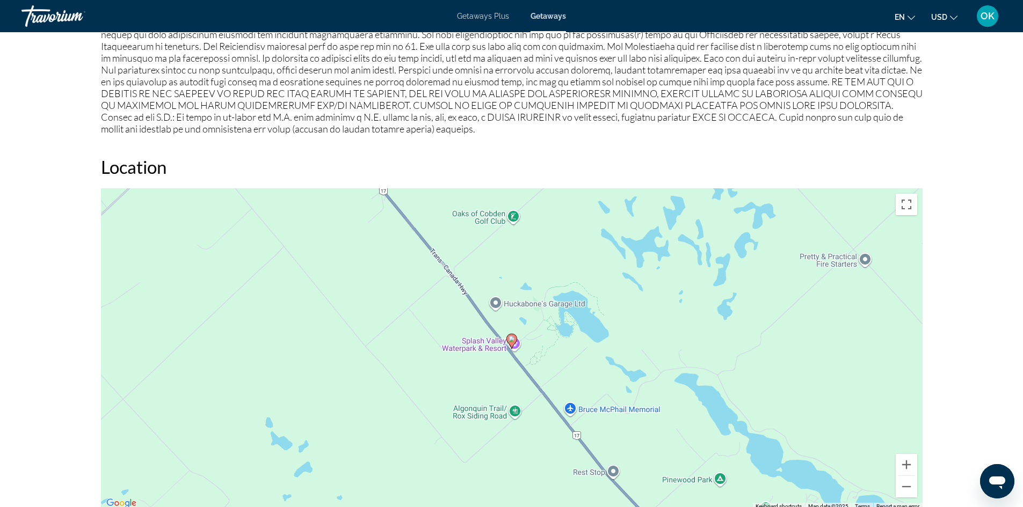
scroll to position [974, 0]
